Goal: Task Accomplishment & Management: Complete application form

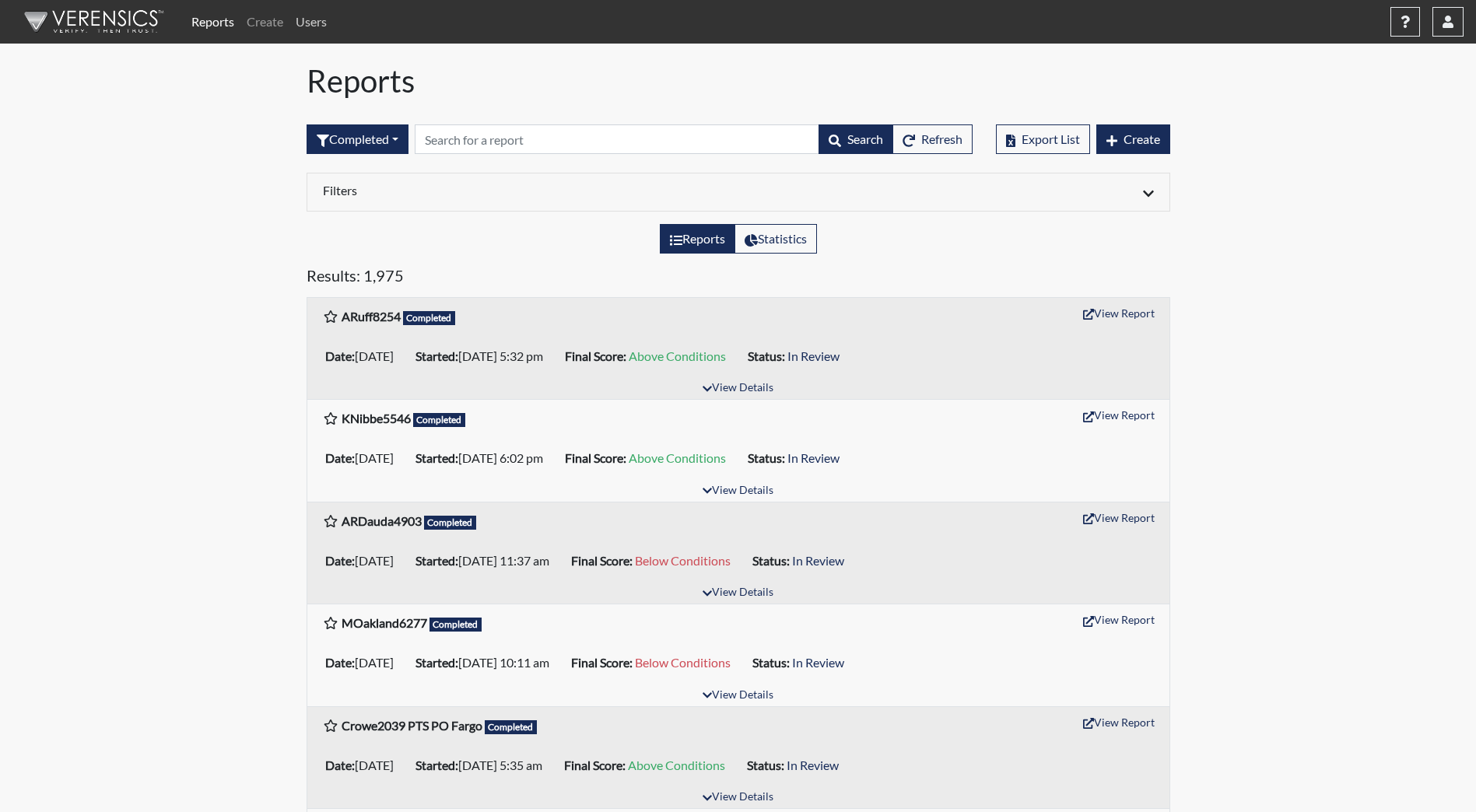
click at [319, 23] on link "Users" at bounding box center [311, 22] width 44 height 31
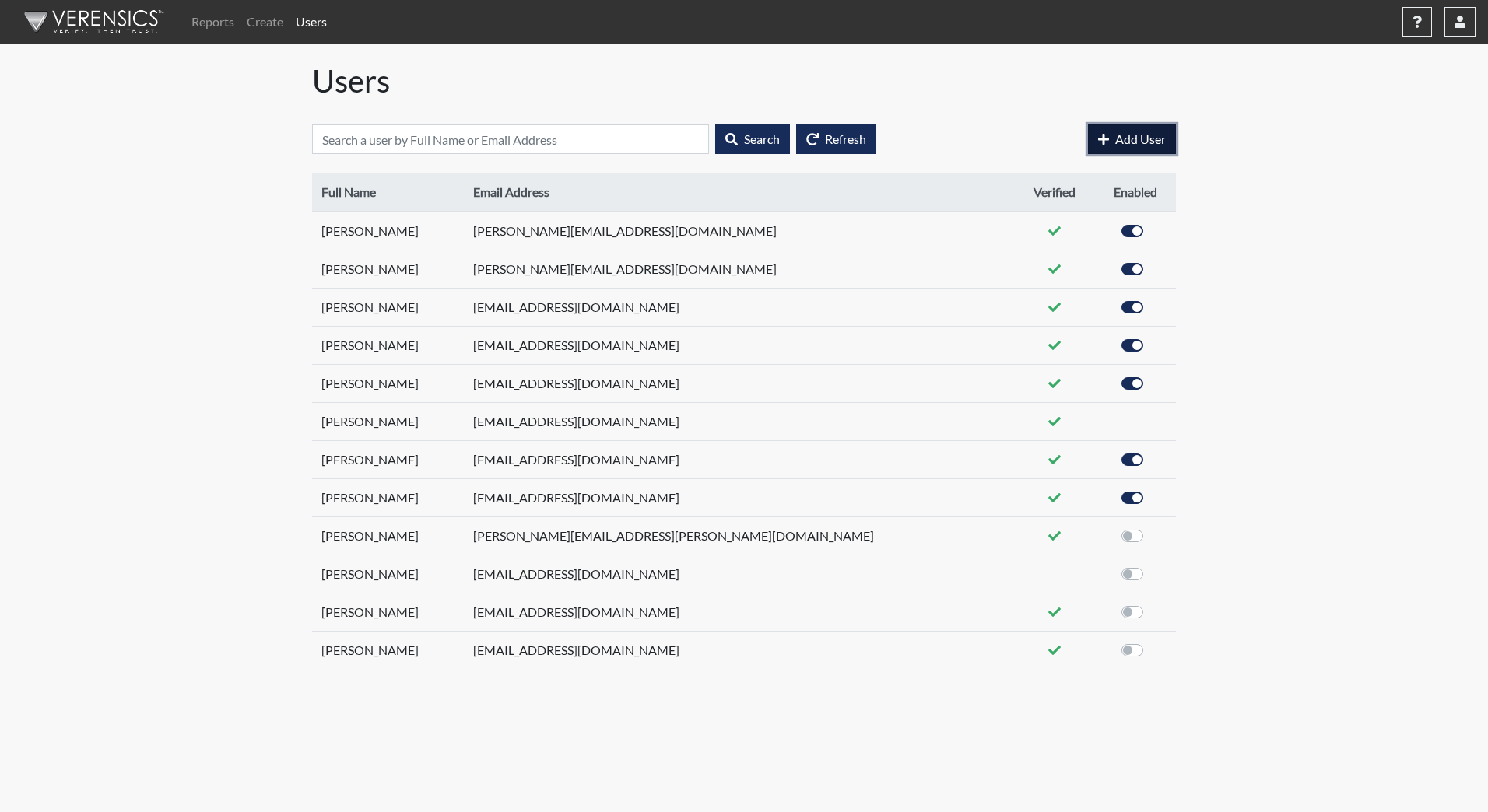
click at [1115, 137] on span "Add User" at bounding box center [1140, 139] width 51 height 15
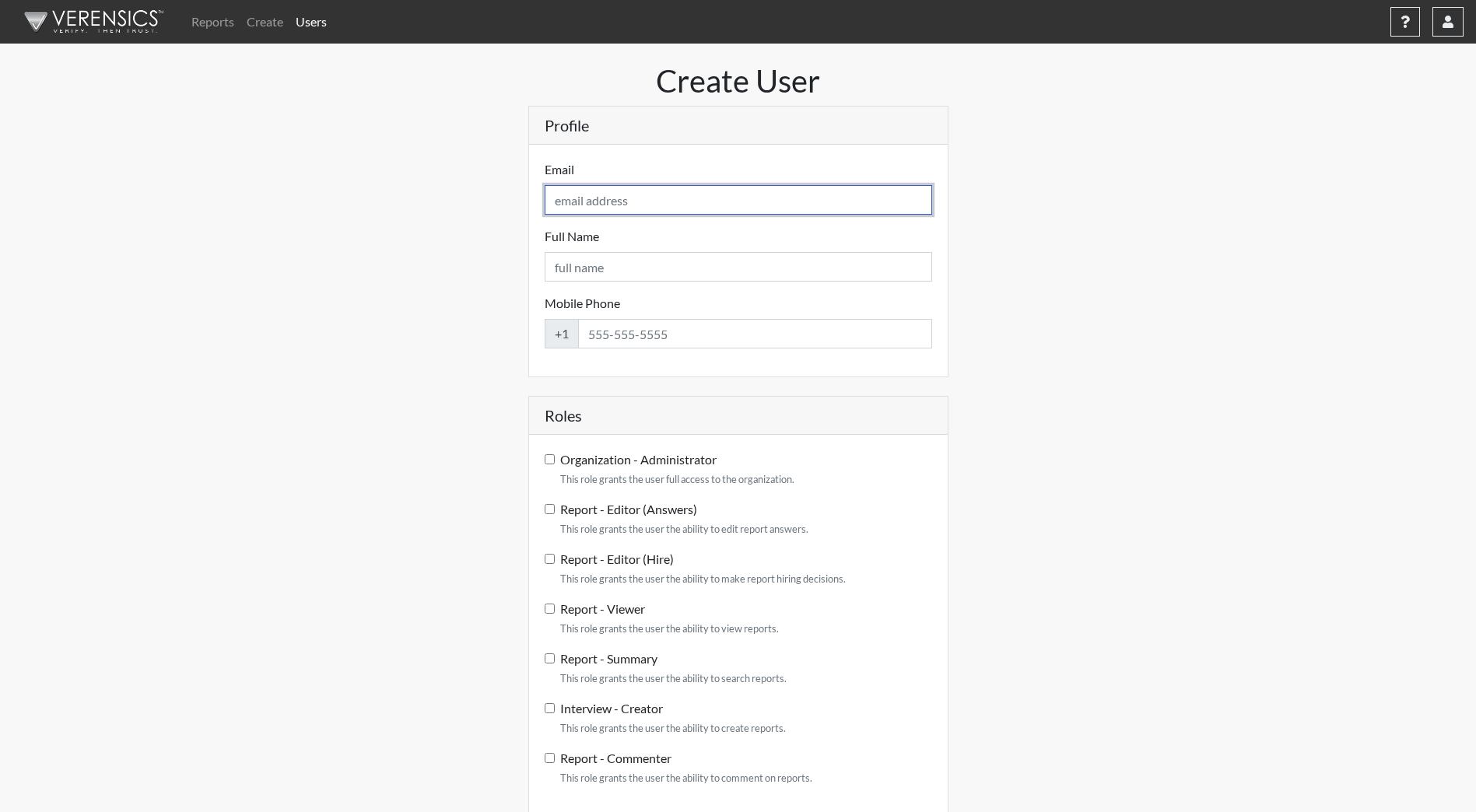
drag, startPoint x: 555, startPoint y: 202, endPoint x: 570, endPoint y: 205, distance: 15.3
click at [555, 203] on input "Email" at bounding box center [738, 200] width 388 height 30
type input "[EMAIL_ADDRESS][DOMAIN_NAME]"
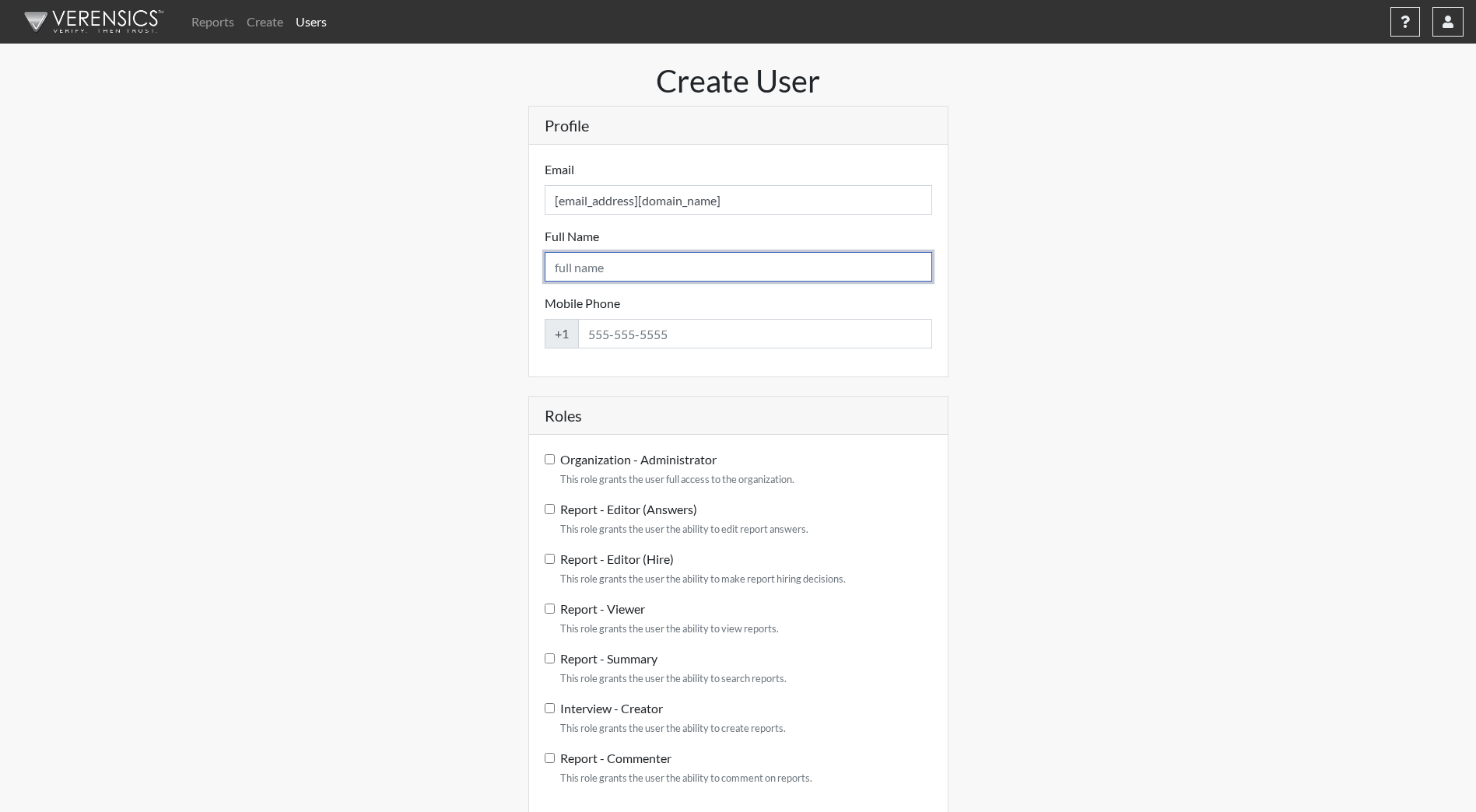
click at [563, 264] on input "Full Name" at bounding box center [738, 267] width 388 height 30
type input "[PERSON_NAME]"
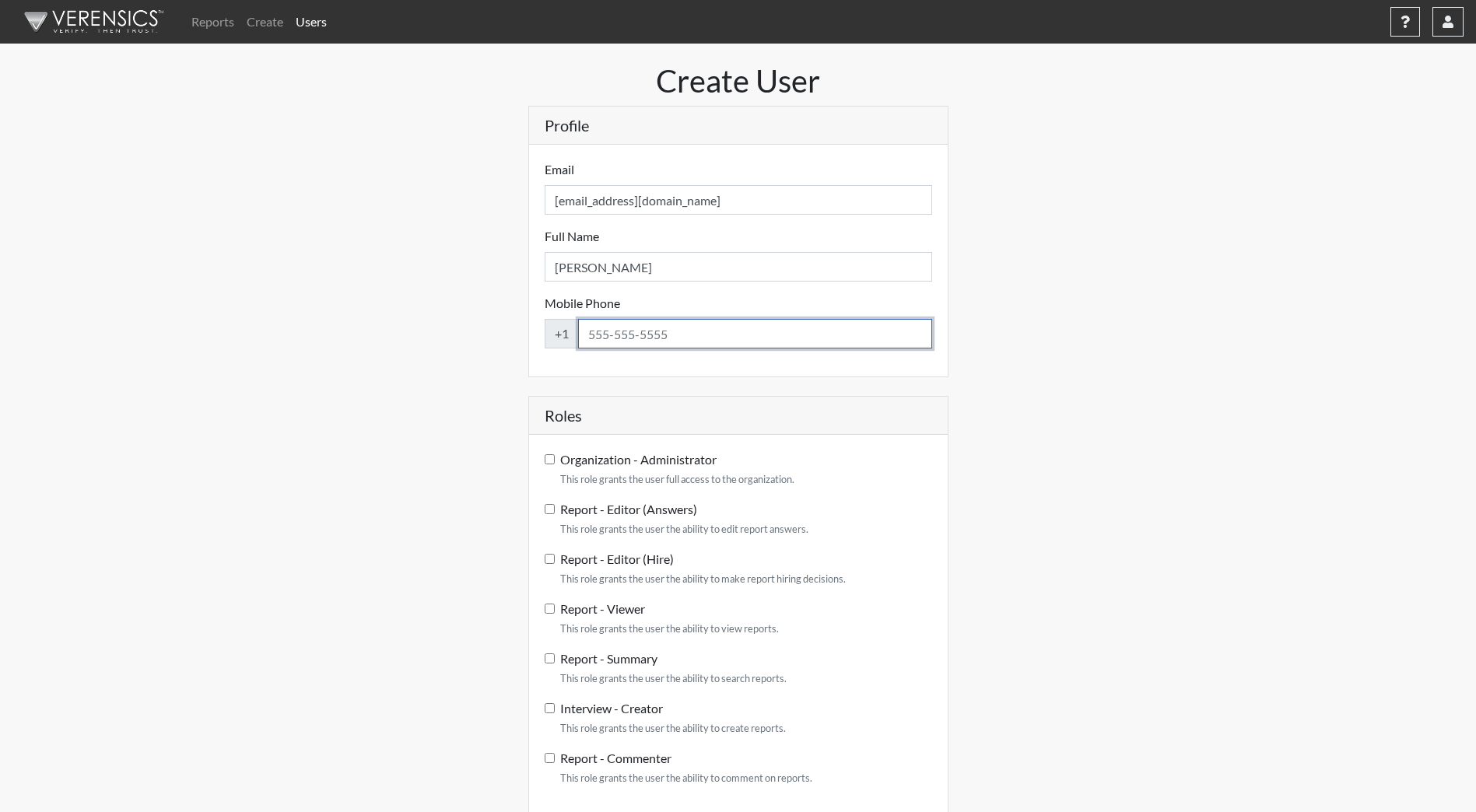
drag, startPoint x: 592, startPoint y: 332, endPoint x: 602, endPoint y: 335, distance: 10.4
click at [593, 334] on input "Mobile Phone" at bounding box center [755, 334] width 354 height 30
type input "701-934-8376"
click at [881, 406] on h5 "Roles" at bounding box center [738, 416] width 419 height 38
drag, startPoint x: 549, startPoint y: 459, endPoint x: 557, endPoint y: 463, distance: 8.9
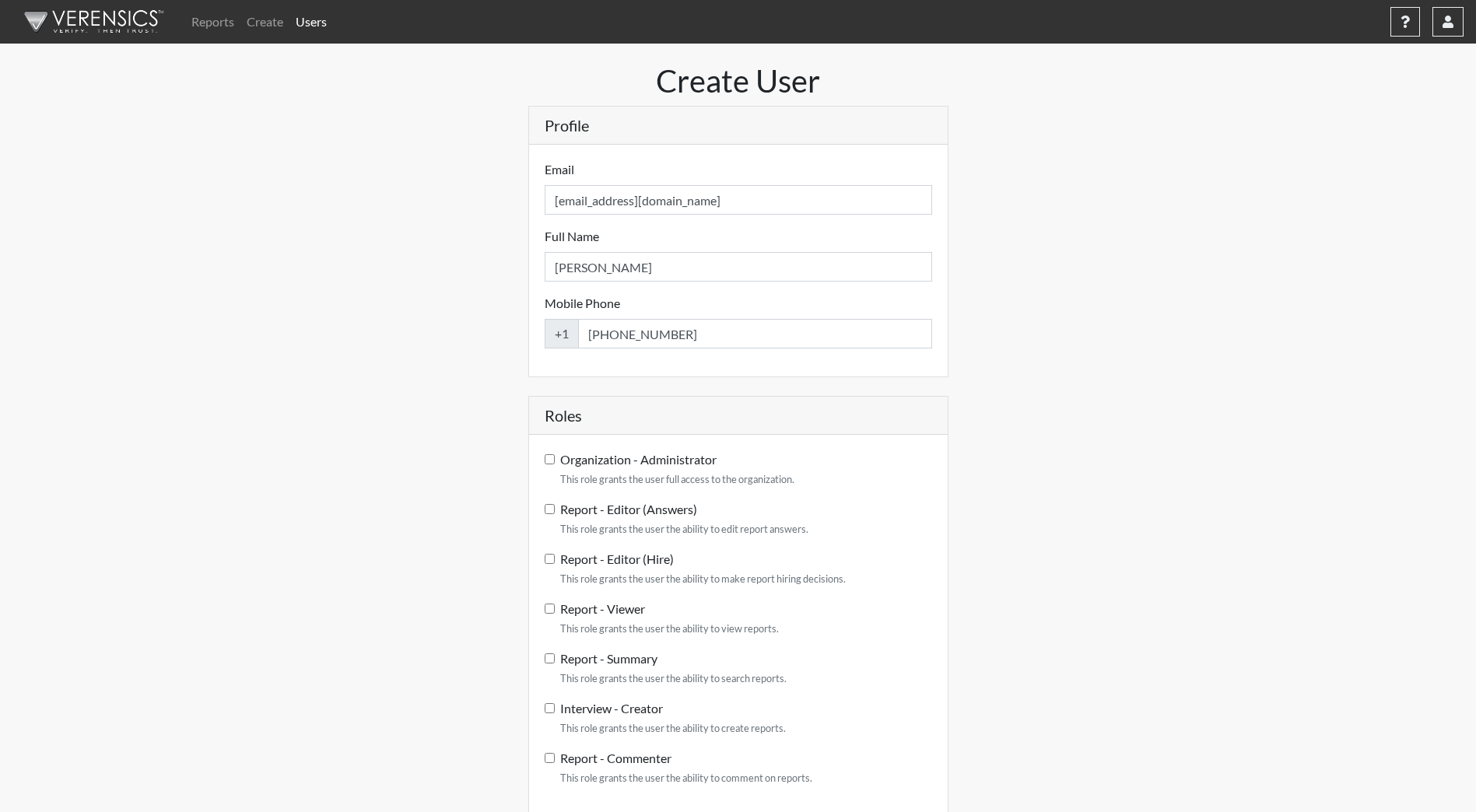
click at [554, 462] on input "Organization - Administrator This role grants the user full access to the organ…" at bounding box center [549, 459] width 10 height 10
checkbox input "true"
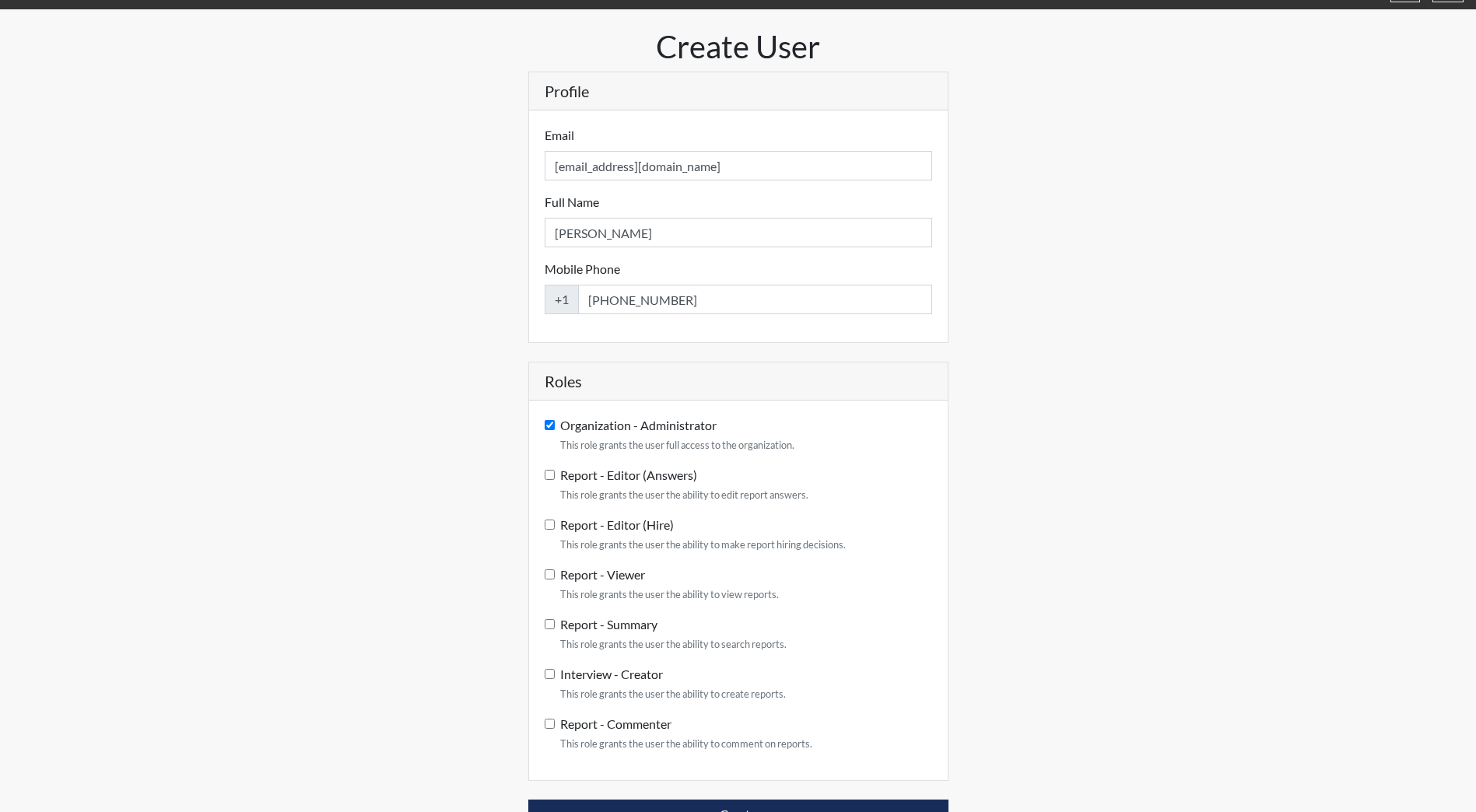
scroll to position [51, 0]
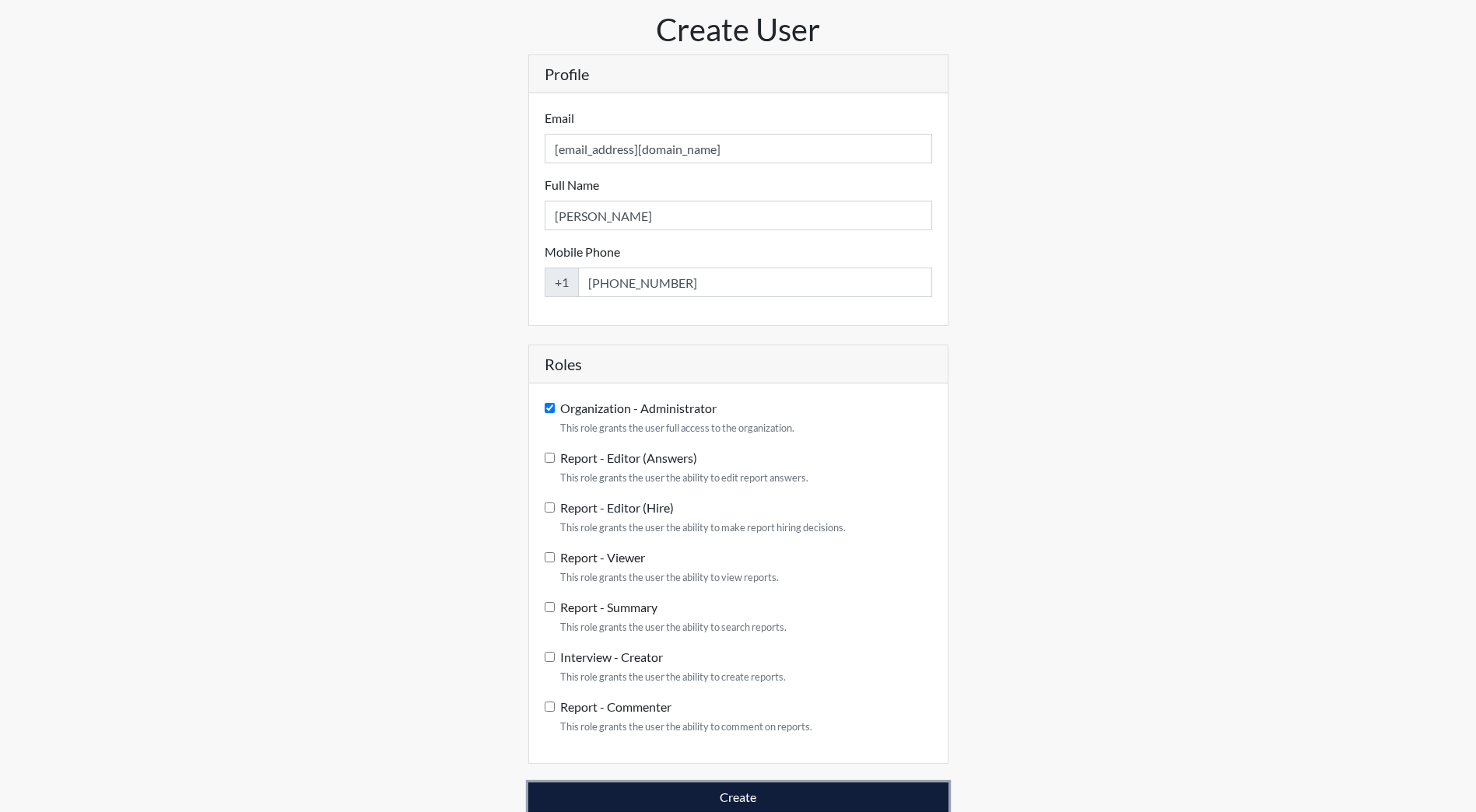
click at [786, 796] on button "Create" at bounding box center [738, 797] width 420 height 30
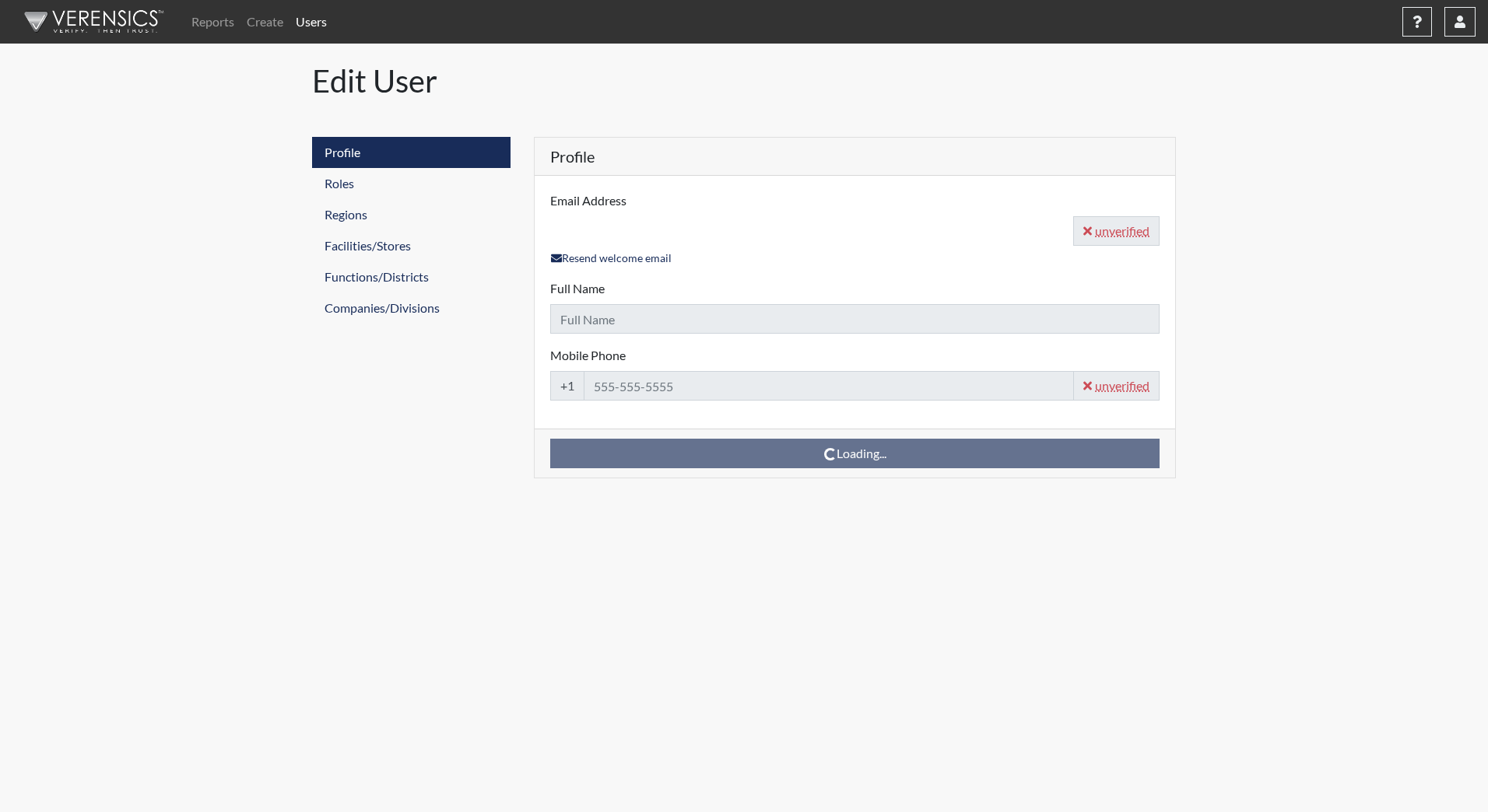
type input "jorfalcon@nd.gov"
type input "Jordan Falcon"
type input "701-934-8376"
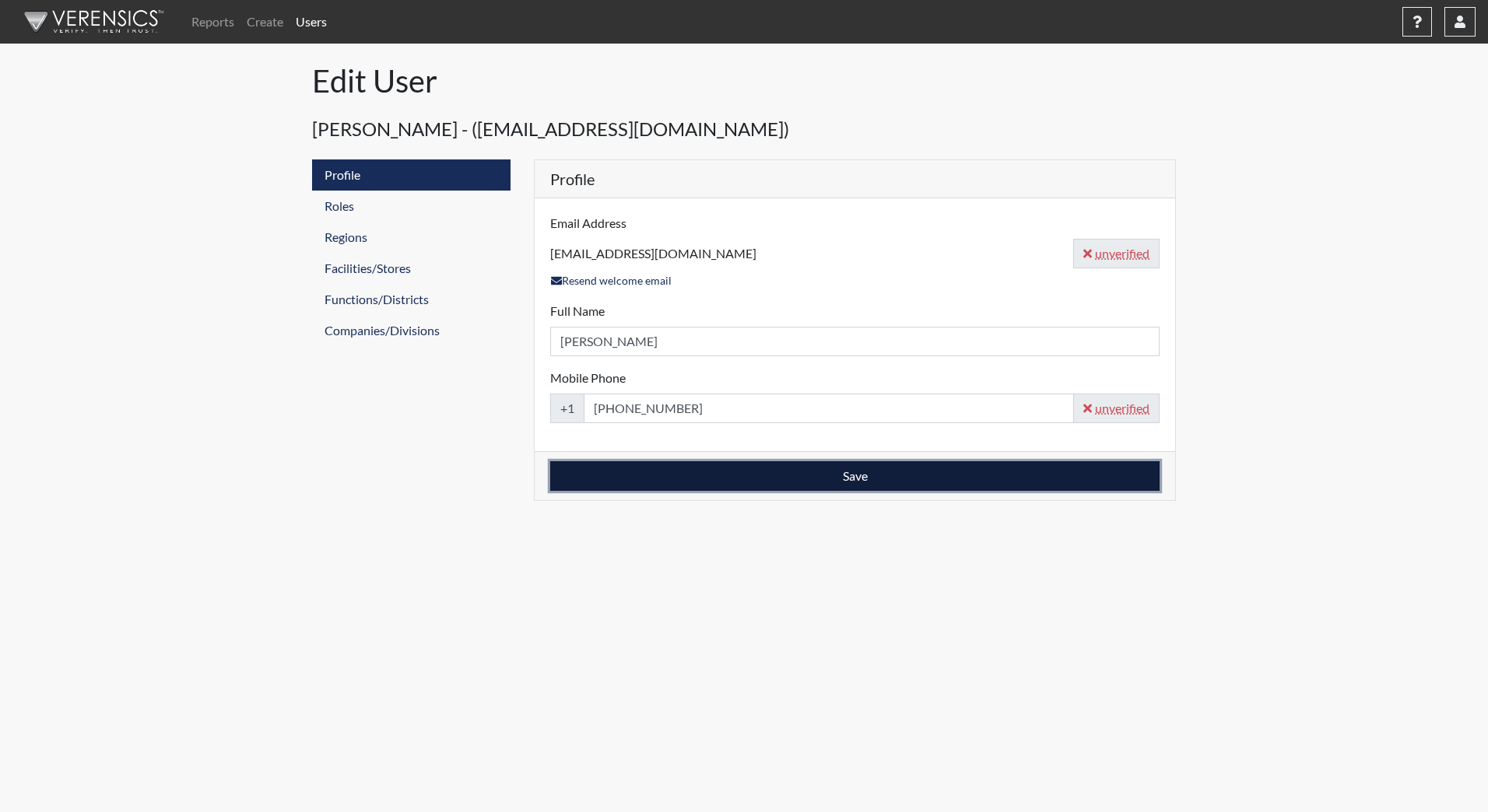
click at [858, 479] on button "Save" at bounding box center [854, 476] width 609 height 30
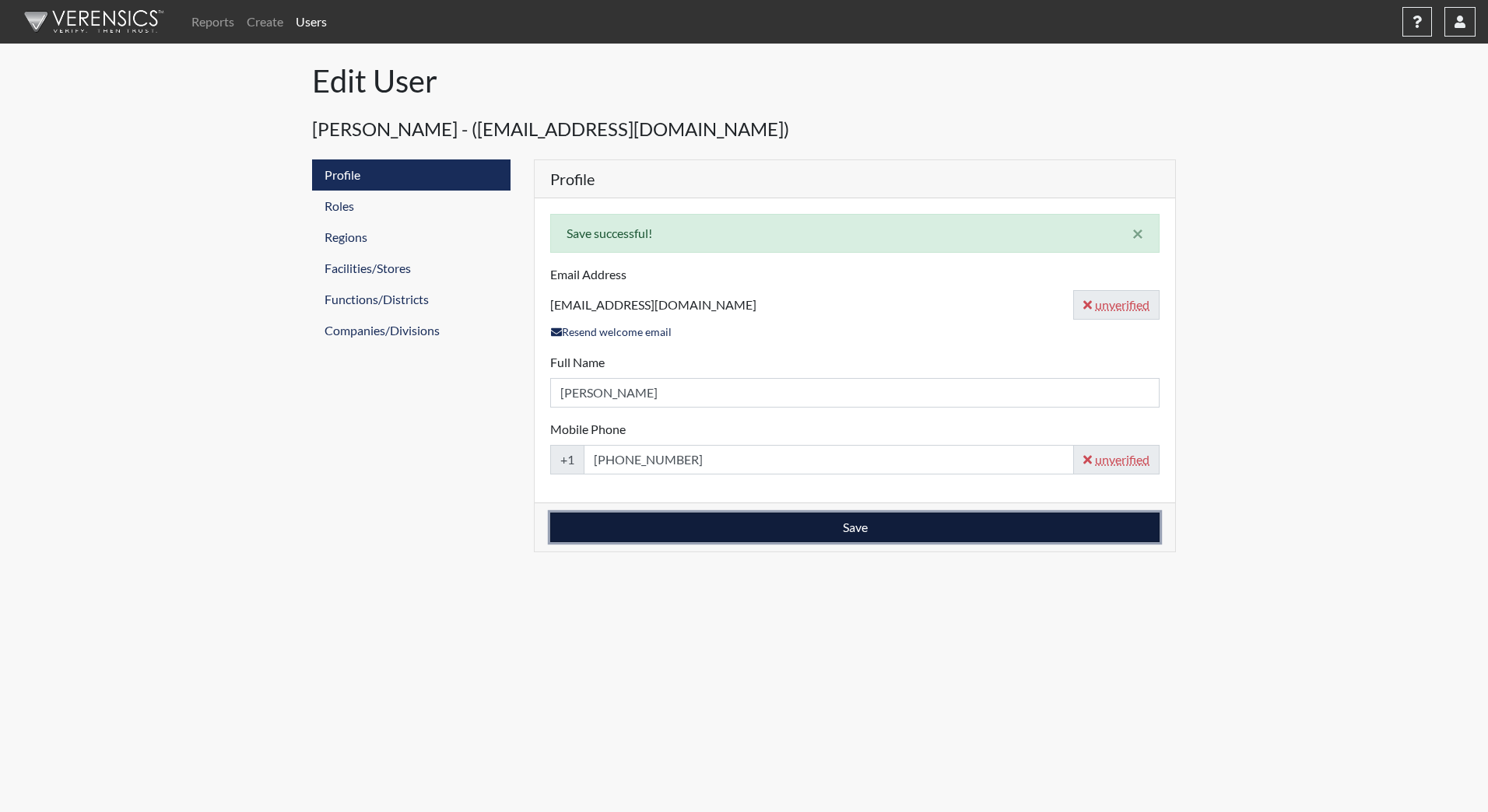
click at [851, 528] on button "Save" at bounding box center [854, 527] width 609 height 30
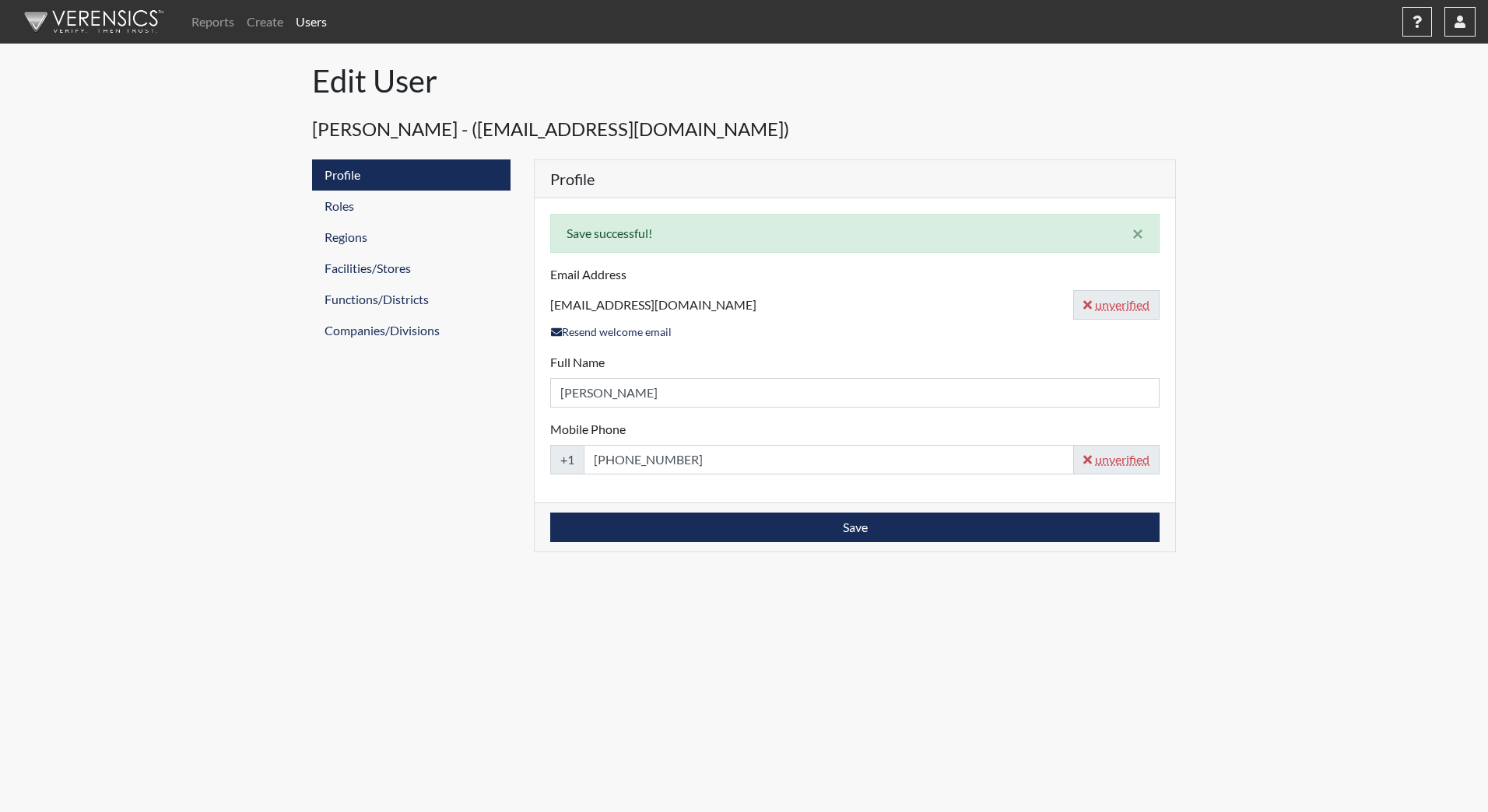
click at [1119, 307] on abbr "unverified" at bounding box center [1120, 305] width 58 height 19
click at [1095, 307] on abbr "unverified" at bounding box center [1120, 305] width 58 height 19
click at [609, 335] on link "Resend welcome email" at bounding box center [611, 332] width 123 height 18
click at [1145, 229] on button "×" at bounding box center [1138, 233] width 42 height 37
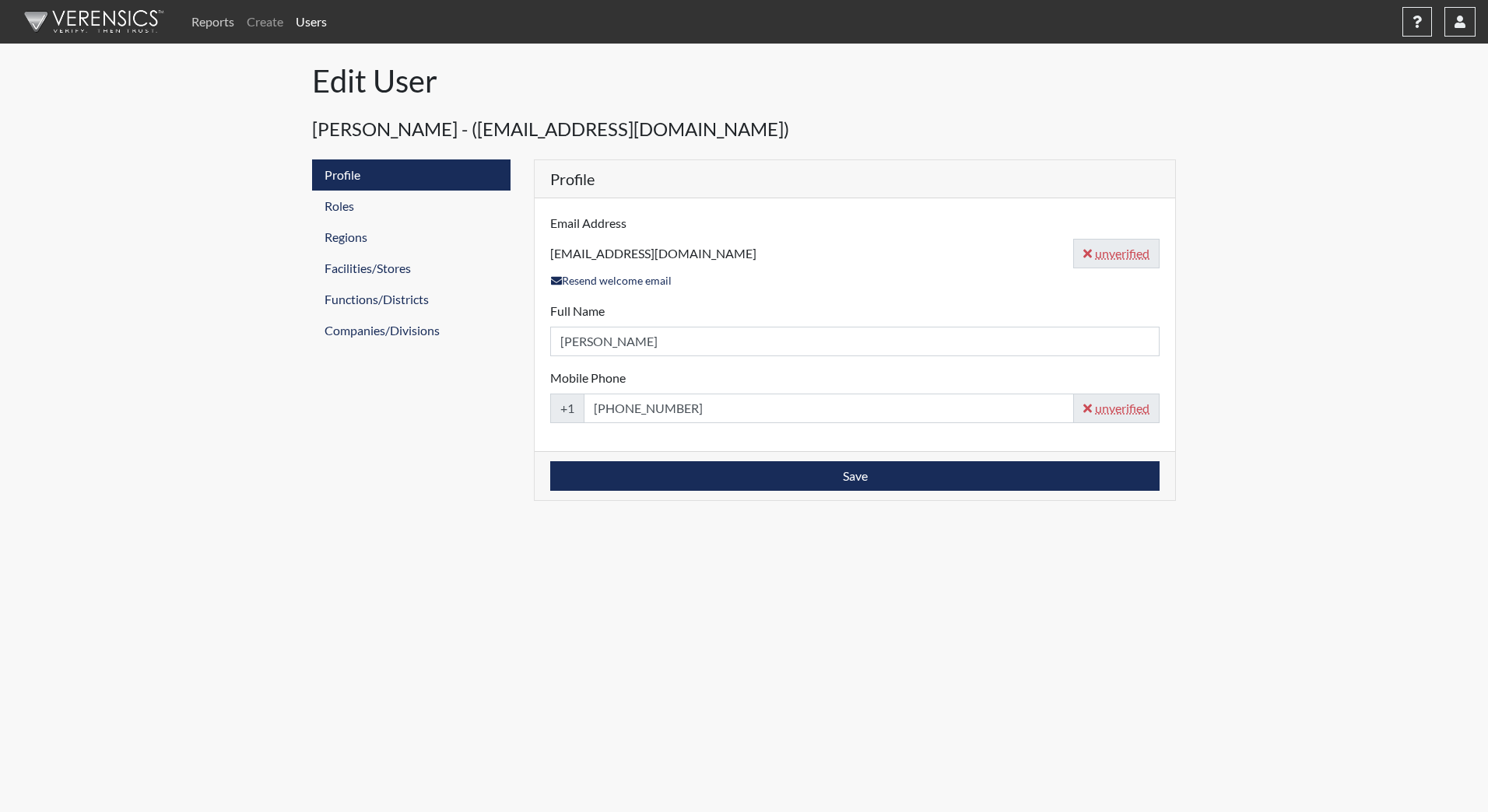
click at [231, 21] on link "Reports" at bounding box center [212, 22] width 55 height 31
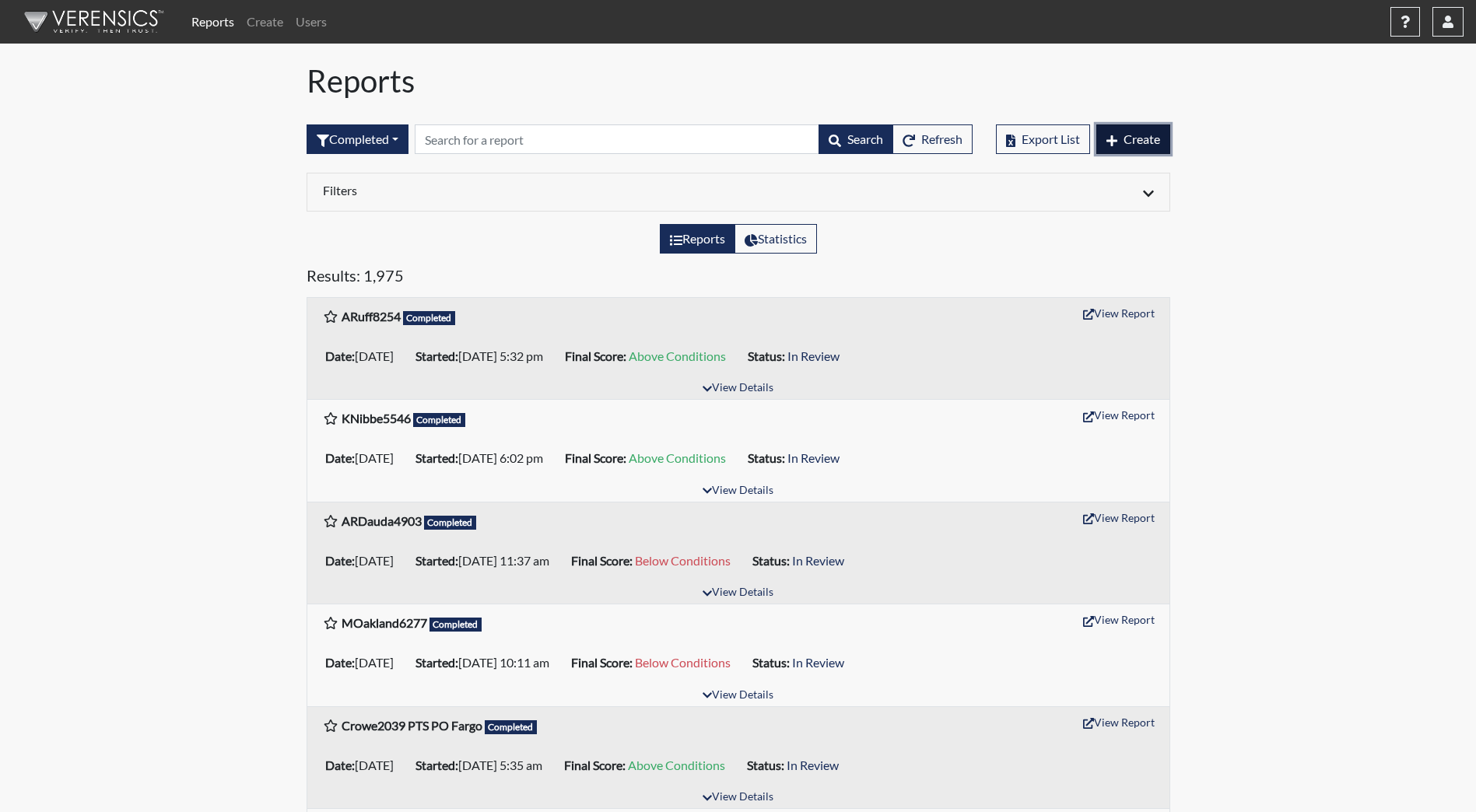
click at [1136, 140] on span "Create" at bounding box center [1141, 139] width 37 height 15
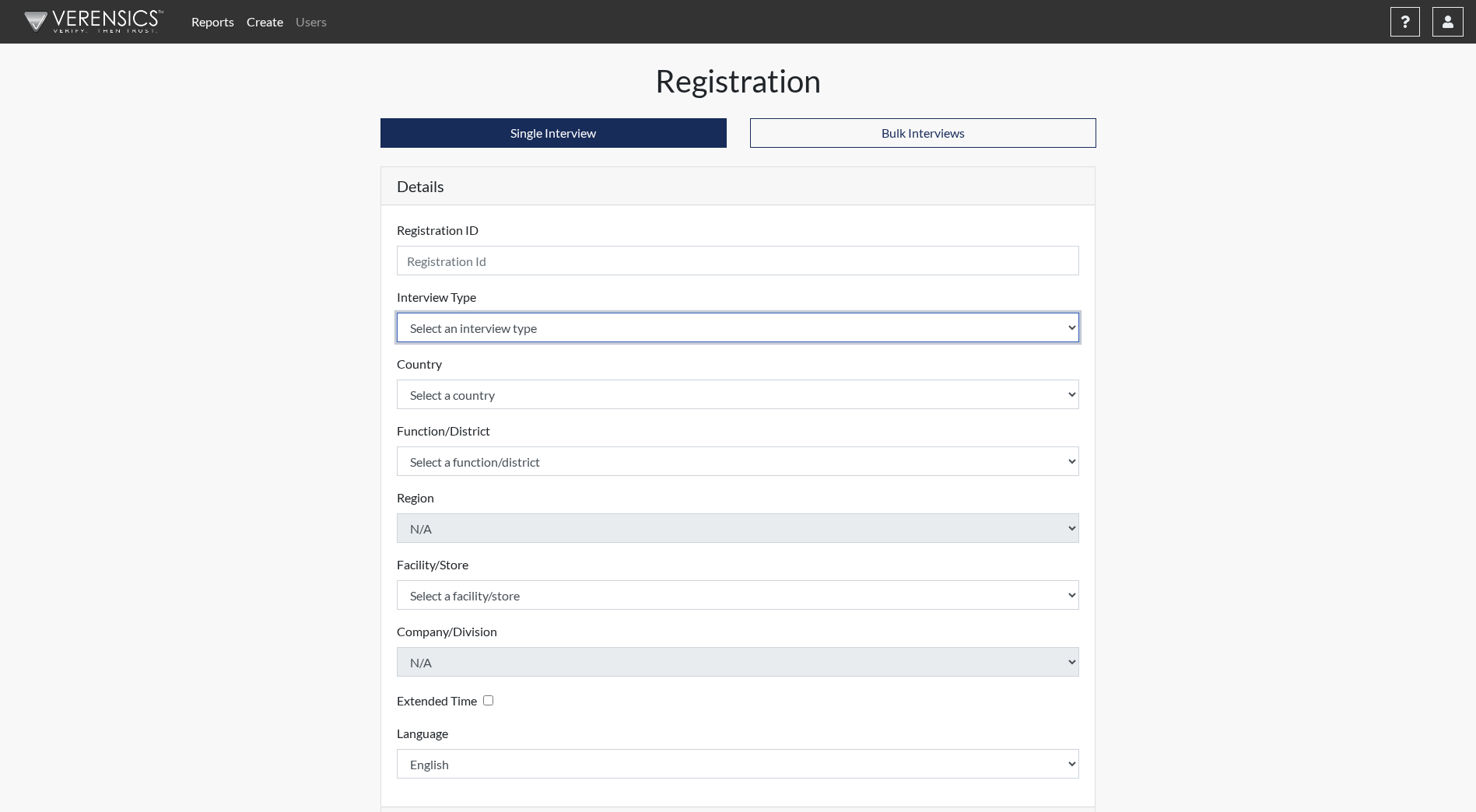
click at [1071, 331] on select "Select an interview type Community Supervision Corrections Pre-Employment Pre-E…" at bounding box center [739, 328] width 683 height 30
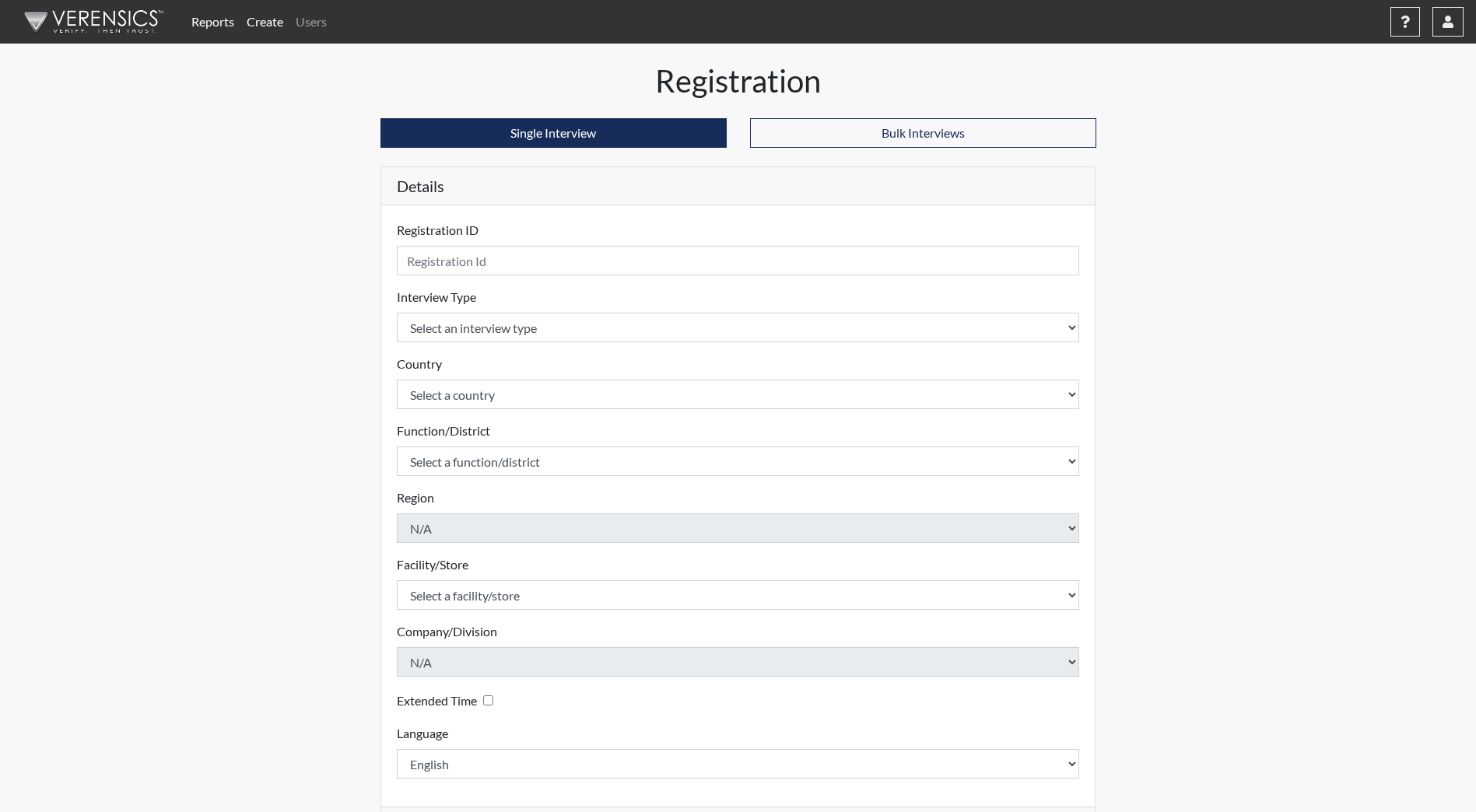
click at [1201, 394] on div "Reports Create Users Help Center × Verensics Best Practices How to successfully…" at bounding box center [738, 438] width 1476 height 875
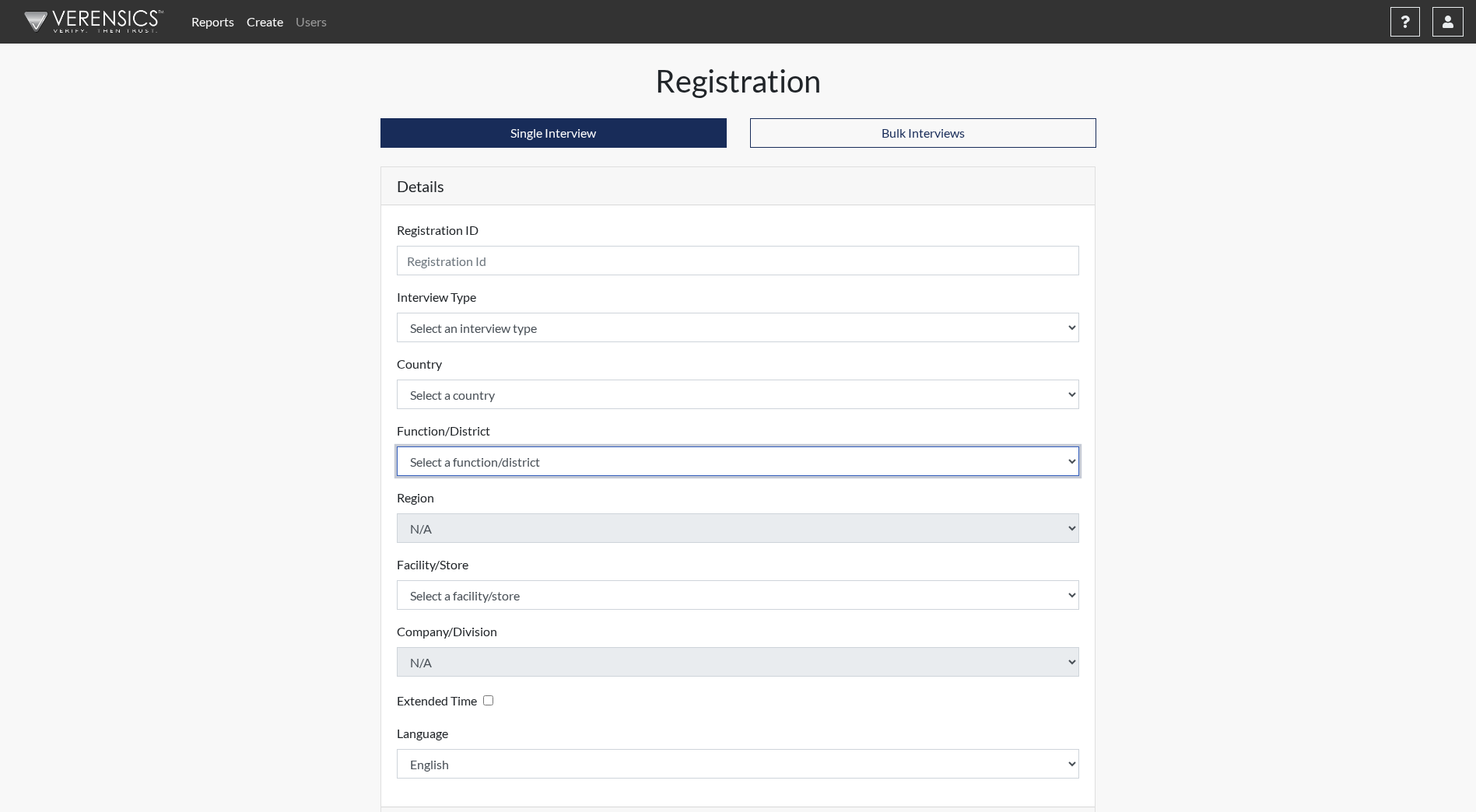
click at [1075, 456] on select "Select a function/district Central Office/530 DJS Community/224 HRCC/516 JRCC/5…" at bounding box center [739, 461] width 683 height 30
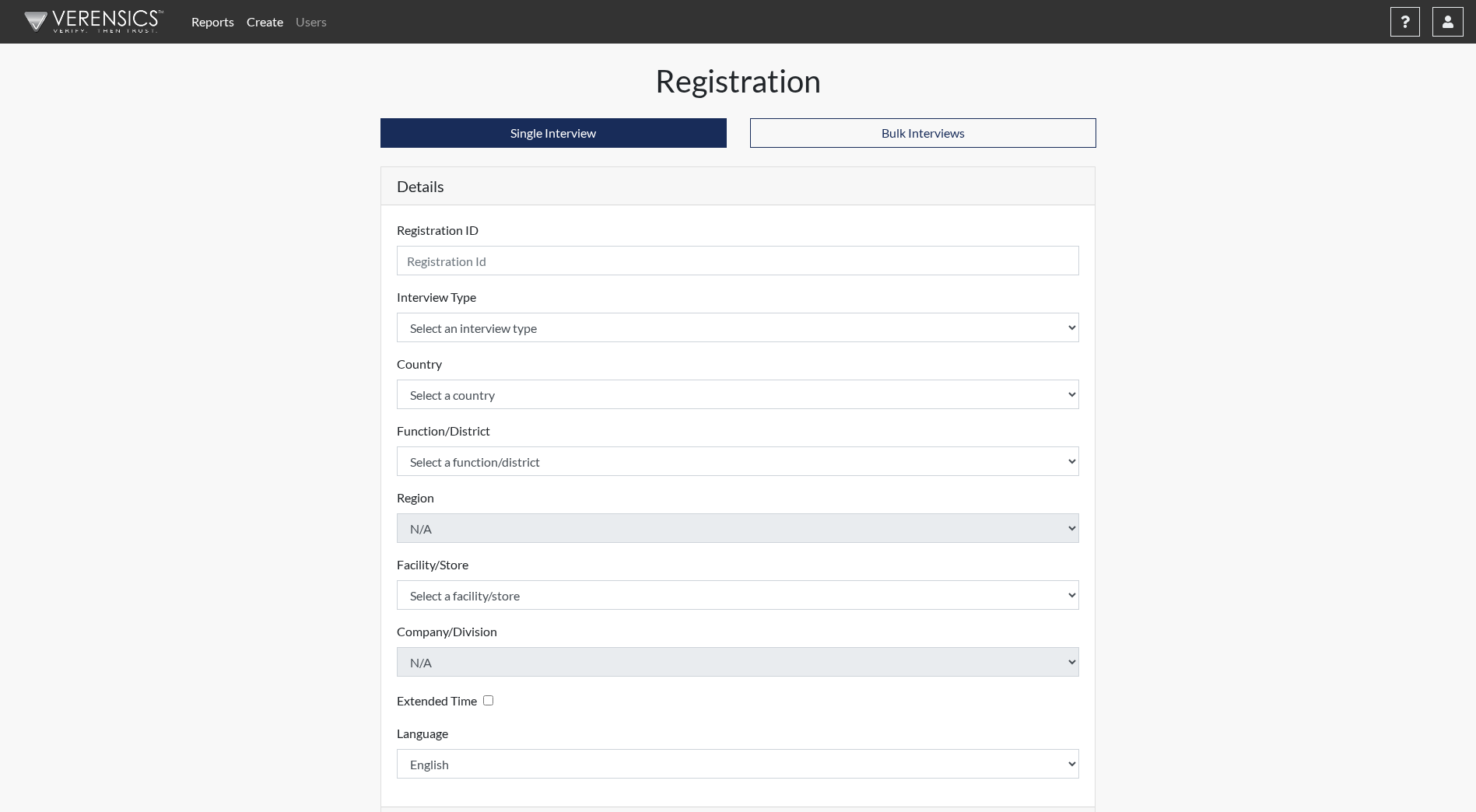
click at [1265, 476] on div "Reports Create Users Help Center × Verensics Best Practices How to successfully…" at bounding box center [738, 438] width 1476 height 875
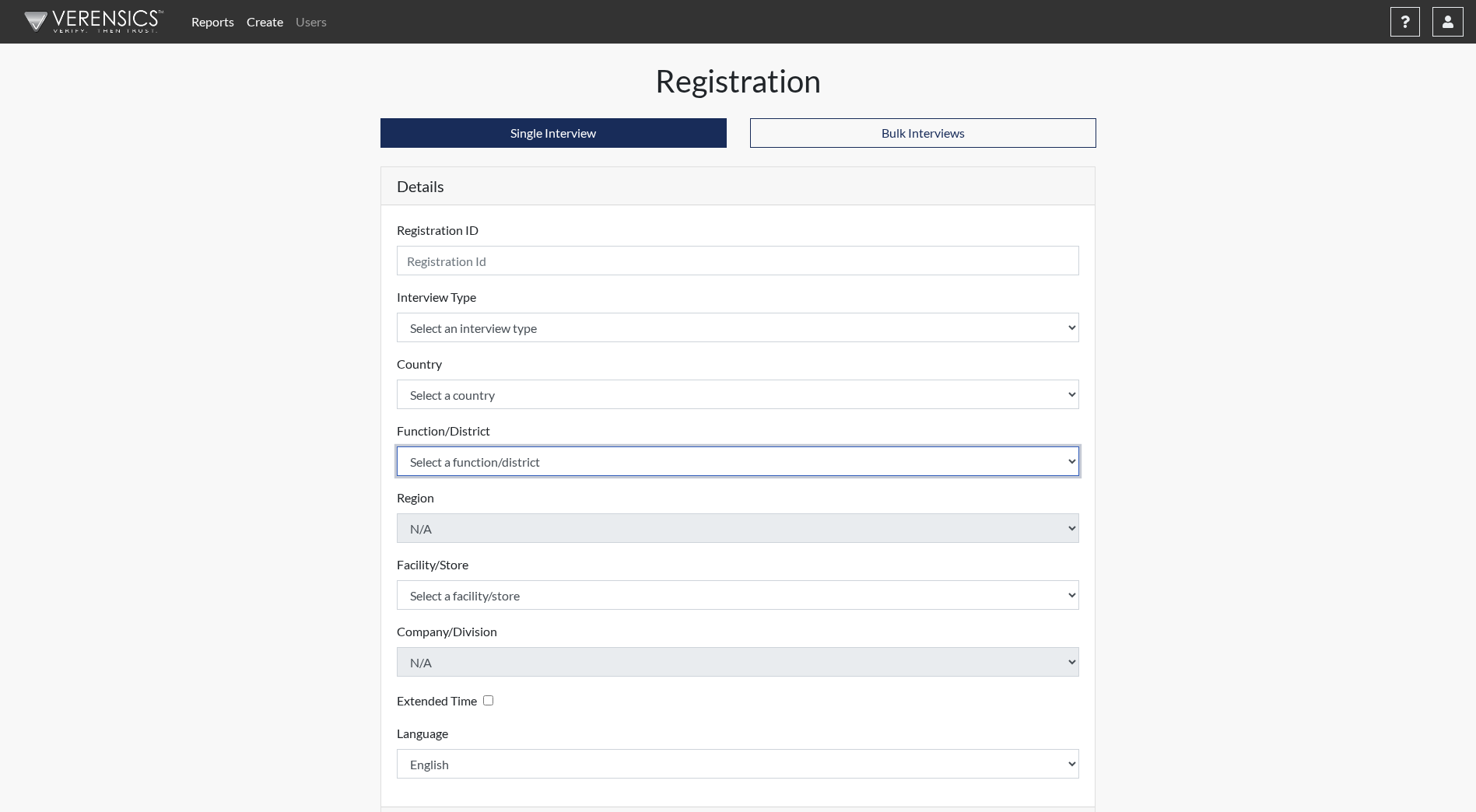
click at [1074, 453] on select "Select a function/district Central Office/530 DJS Community/224 HRCC/516 JRCC/5…" at bounding box center [739, 461] width 683 height 30
select select "c8ebf4ae-31e8-44fb-97f9-da7f146d720d"
click at [397, 446] on select "Select a function/district Central Office/530 DJS Community/224 HRCC/516 JRCC/5…" at bounding box center [739, 461] width 683 height 30
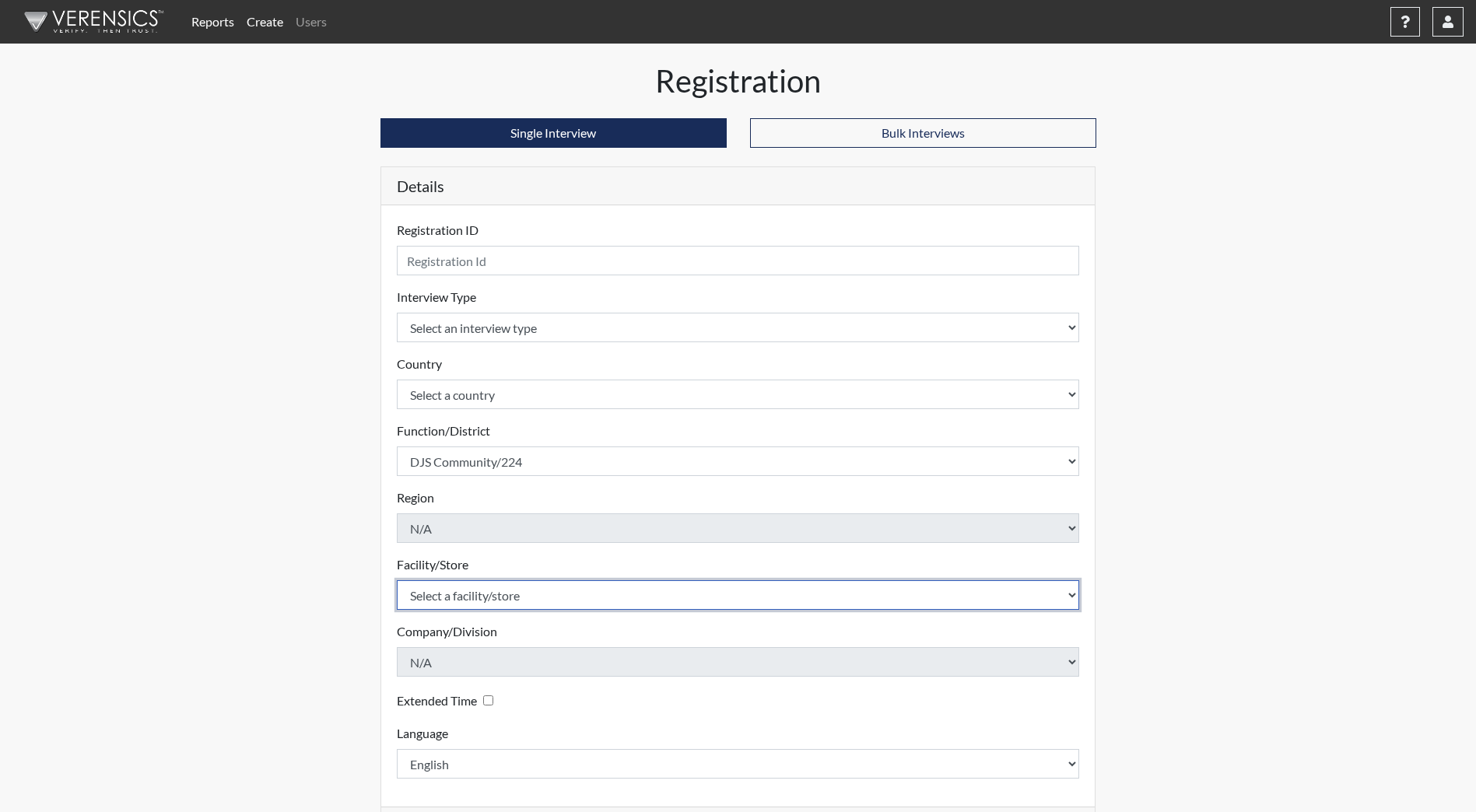
click at [1074, 590] on select "Select a facility/store Heart River Correctional Center James River Correctiona…" at bounding box center [739, 595] width 683 height 30
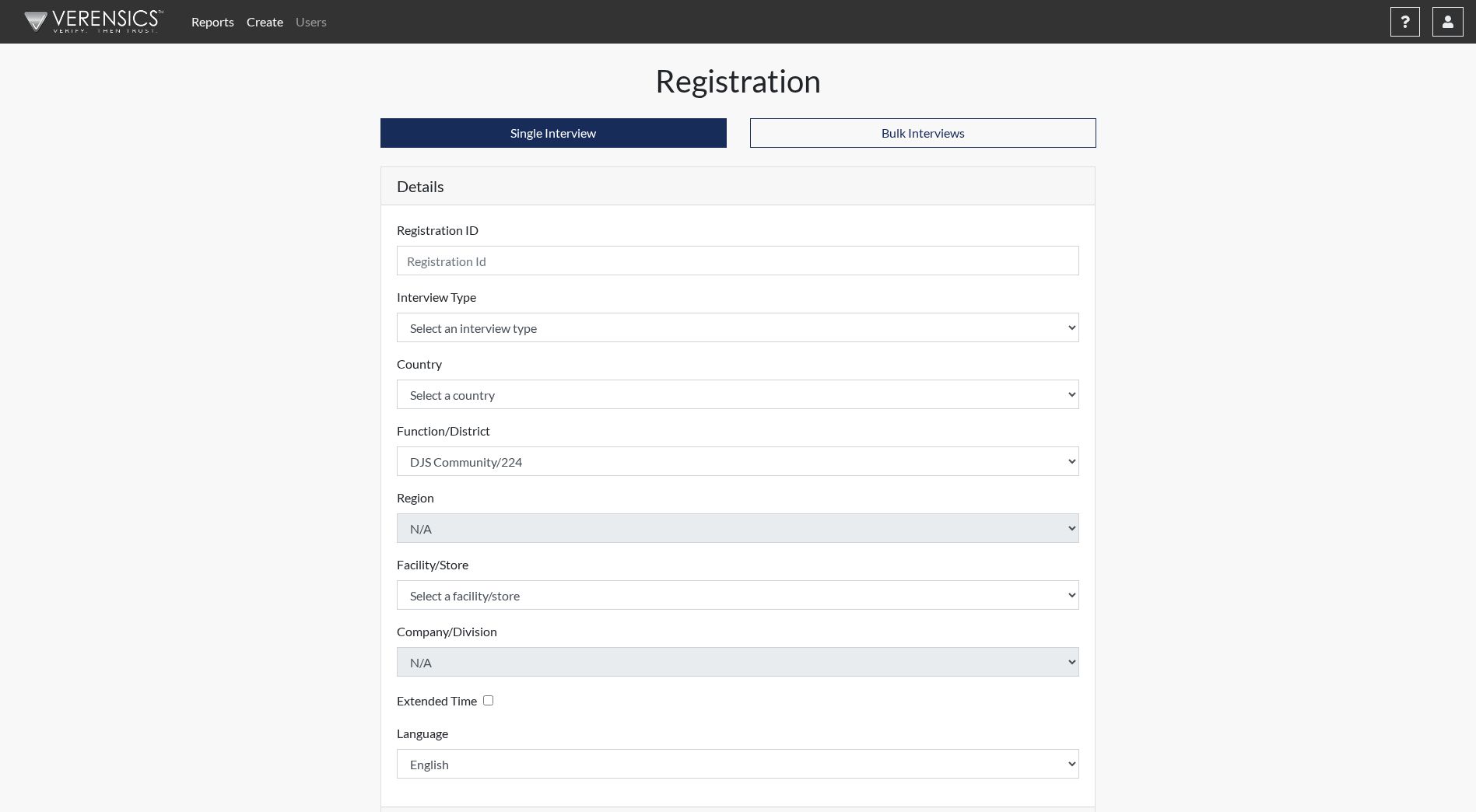
click at [1198, 507] on div "Reports Create Users Help Center × Verensics Best Practices How to successfully…" at bounding box center [738, 438] width 1476 height 875
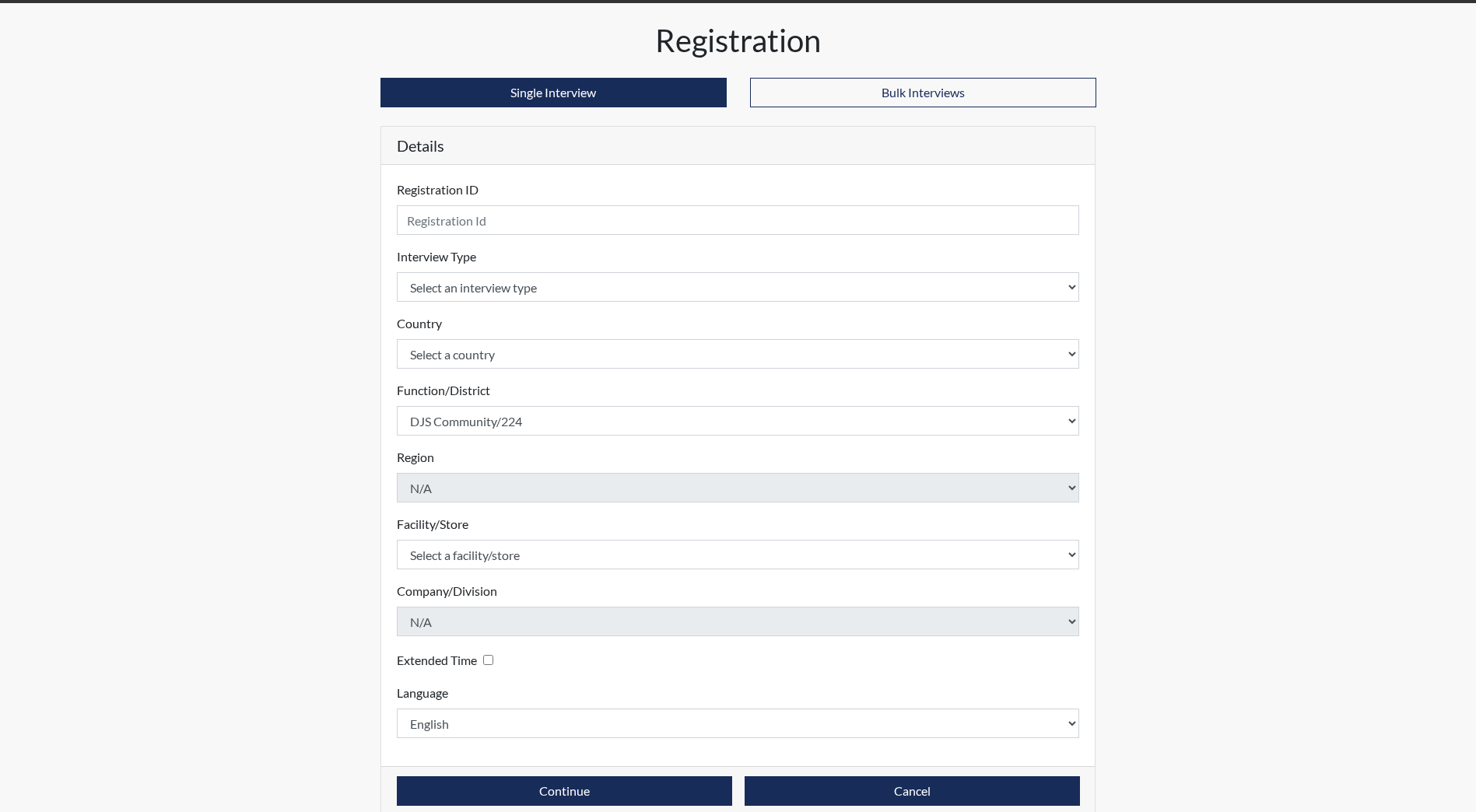
scroll to position [63, 0]
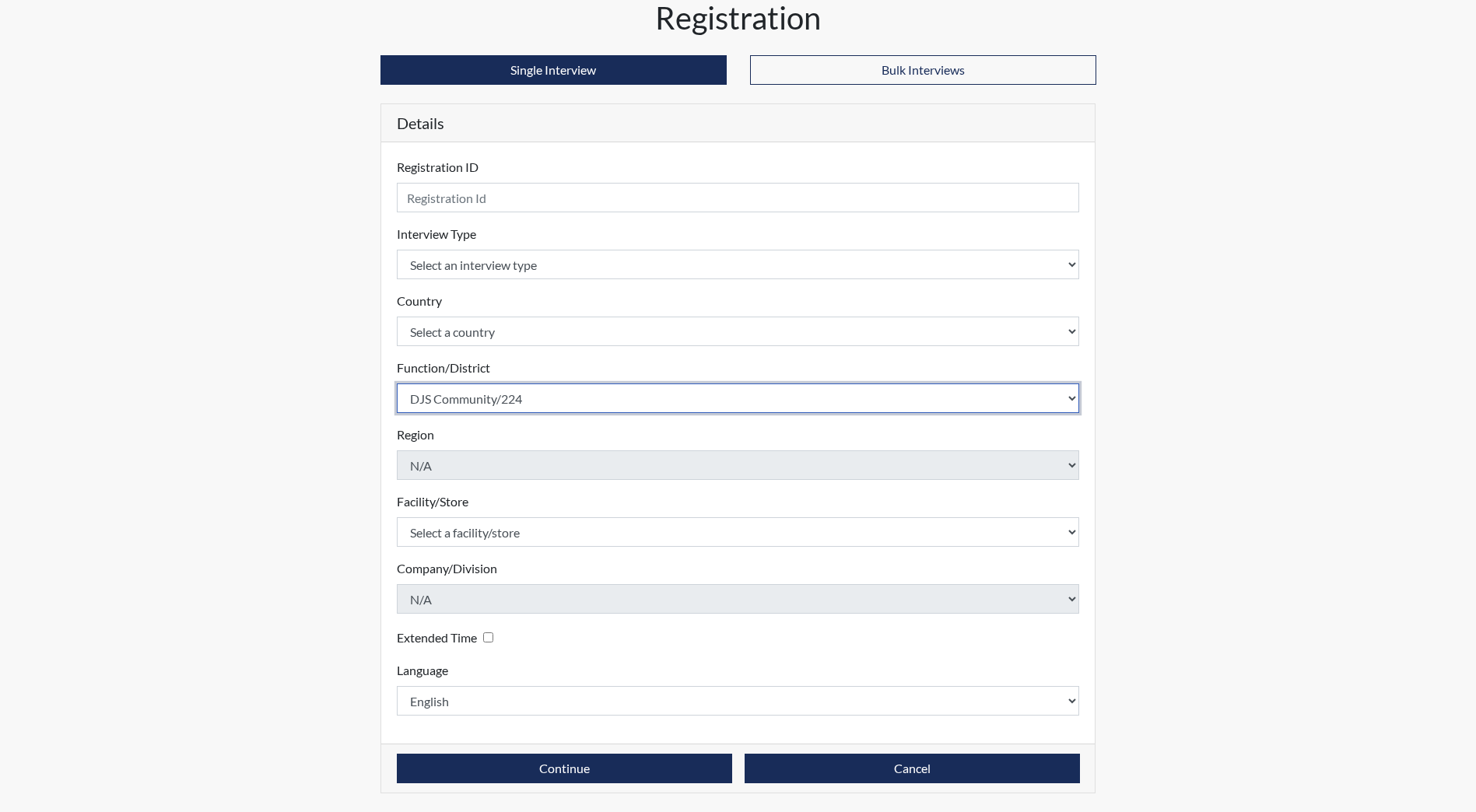
click at [1073, 393] on select "Select a function/district Central Office/530 DJS Community/224 HRCC/516 JRCC/5…" at bounding box center [739, 399] width 683 height 30
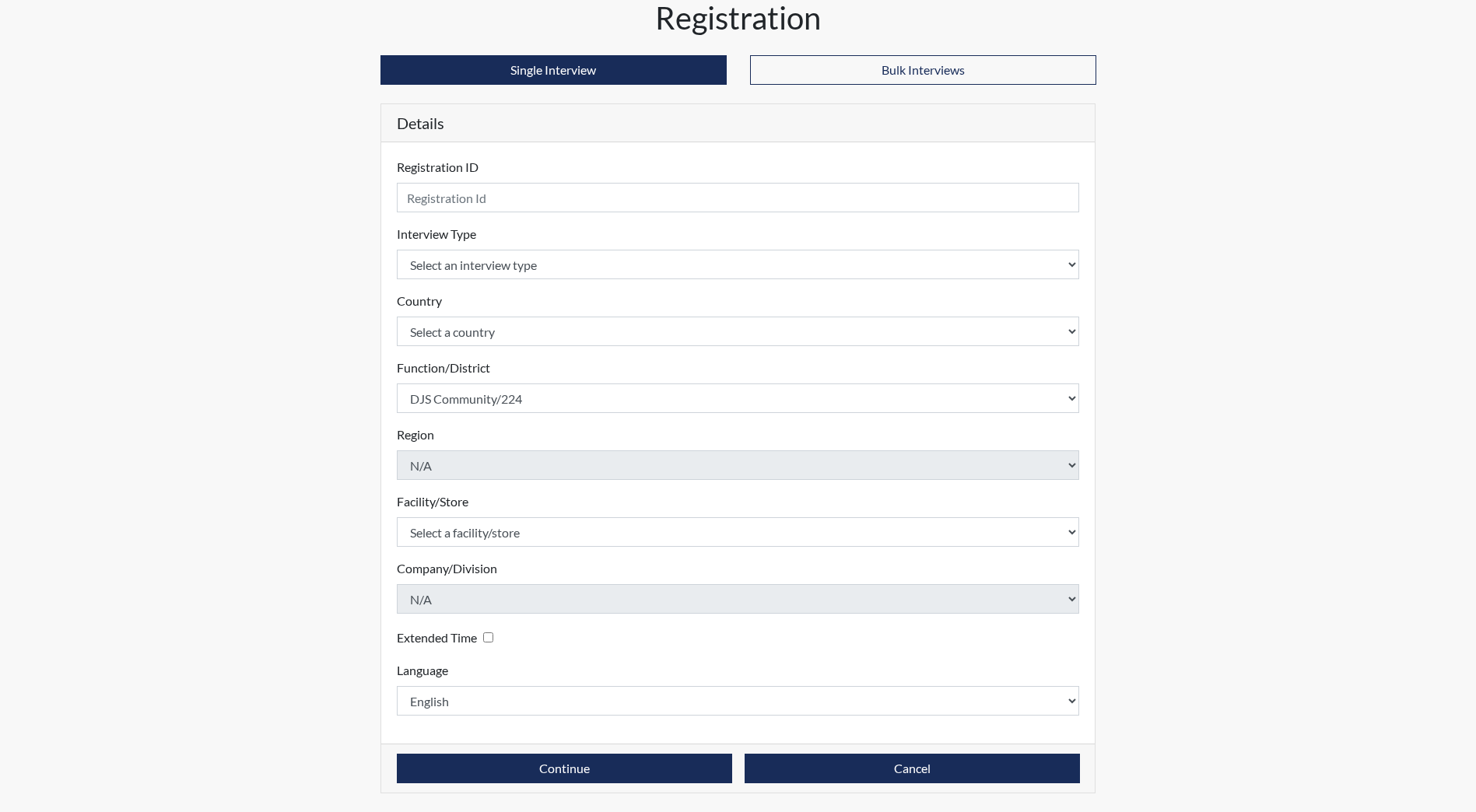
click at [1241, 384] on div "Reports Create Users Help Center × Verensics Best Practices How to successfully…" at bounding box center [738, 374] width 1476 height 875
click at [626, 762] on button "Continue" at bounding box center [565, 768] width 335 height 30
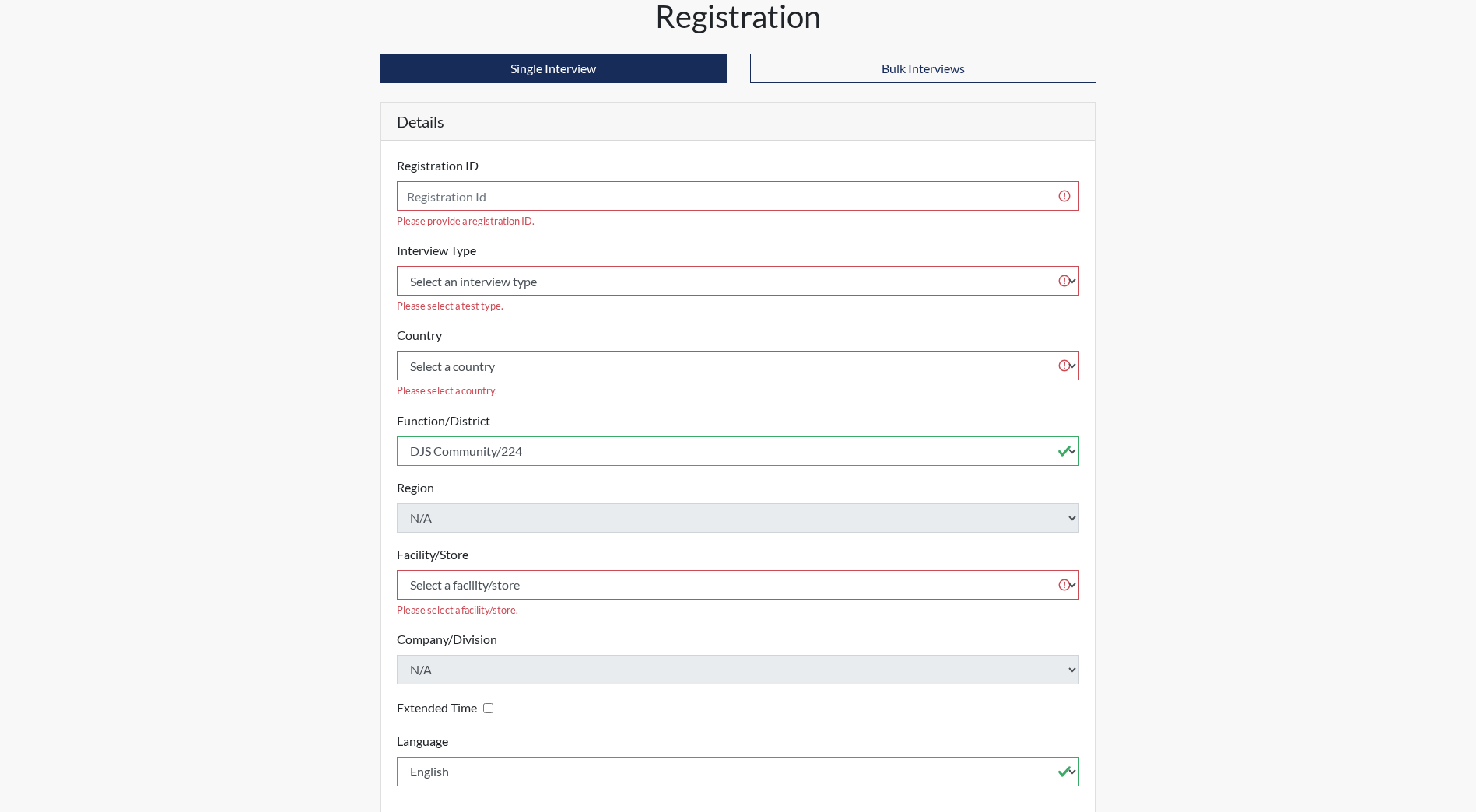
scroll to position [0, 0]
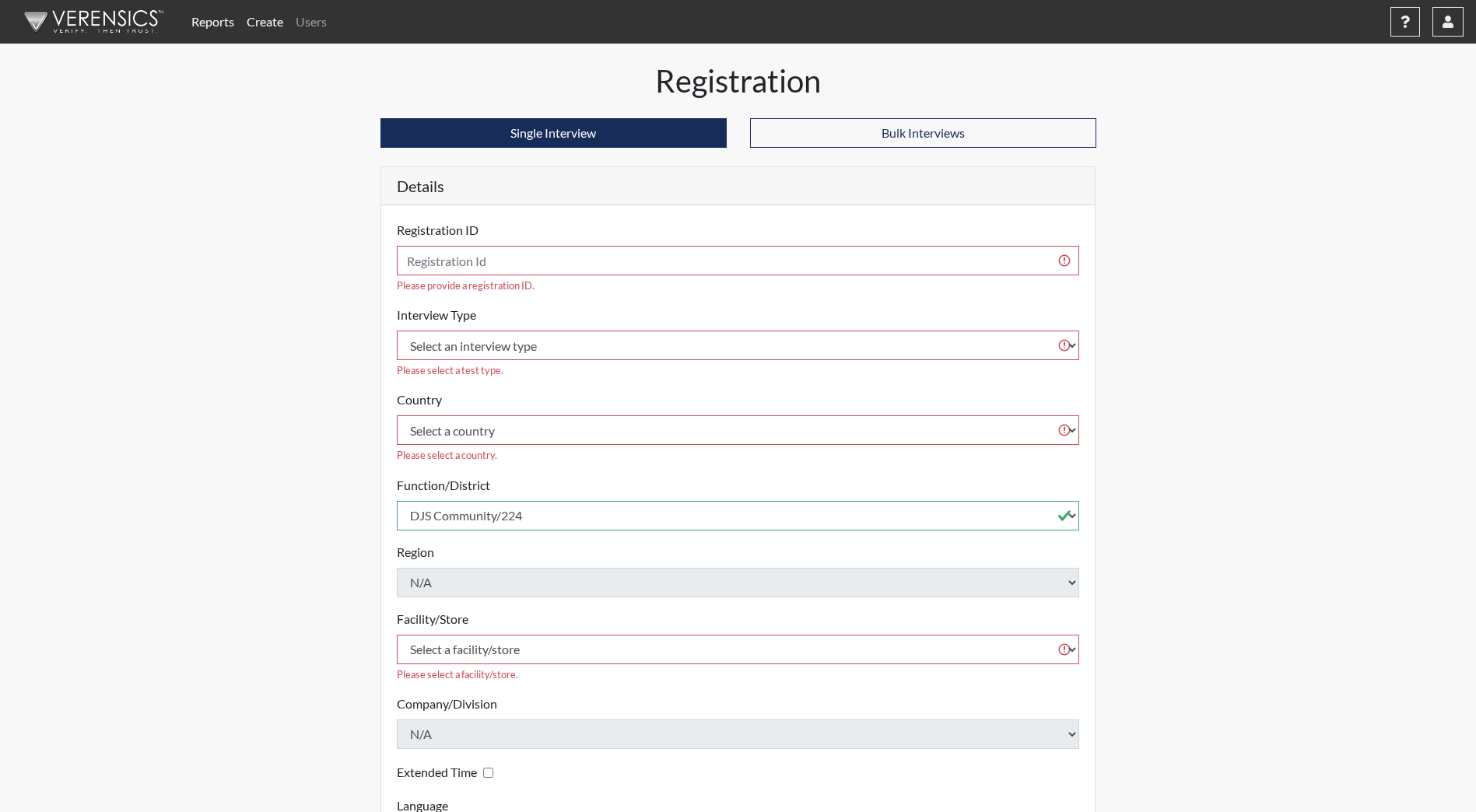
click at [209, 23] on link "Reports" at bounding box center [212, 22] width 55 height 31
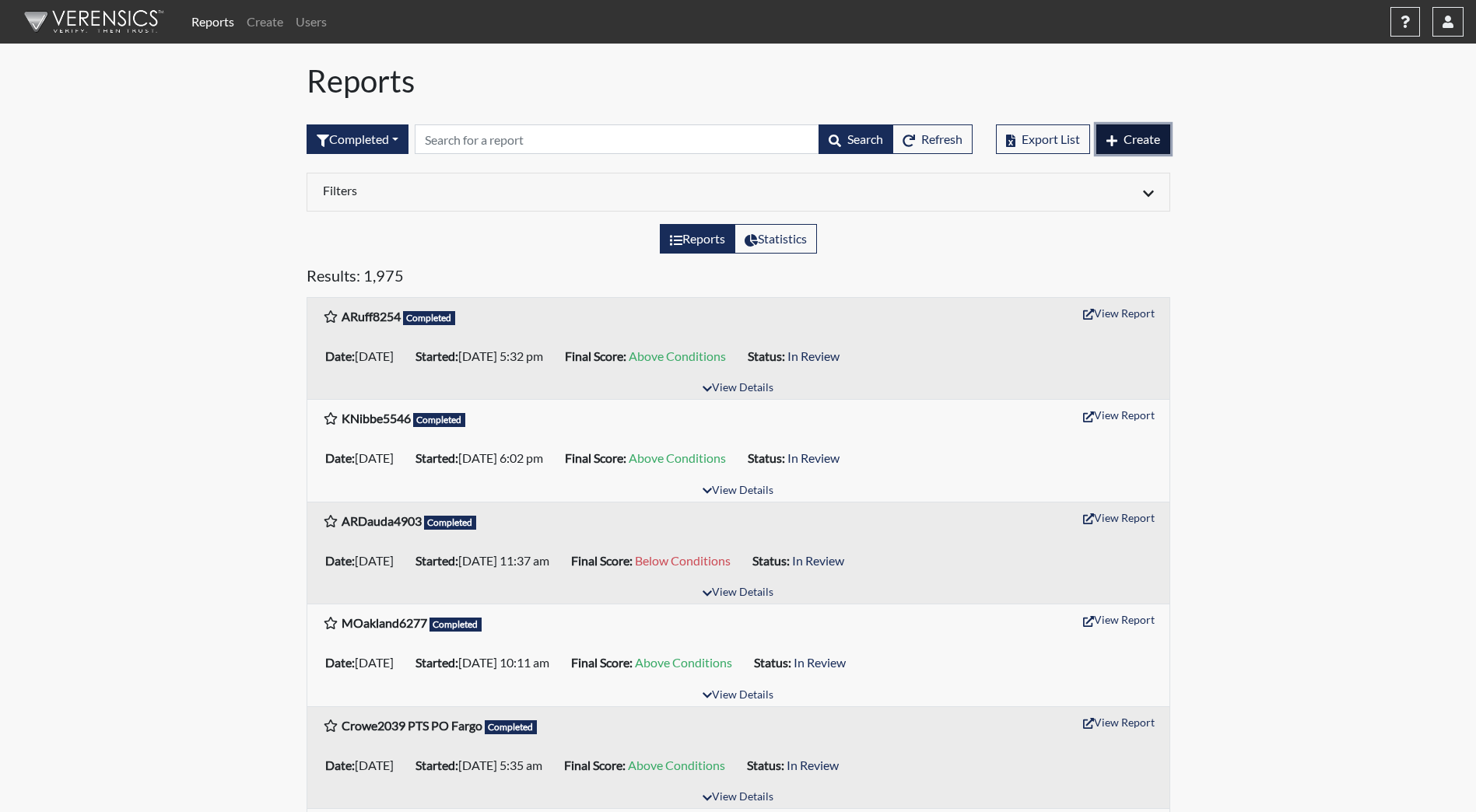
click at [1134, 140] on span "Create" at bounding box center [1141, 139] width 37 height 15
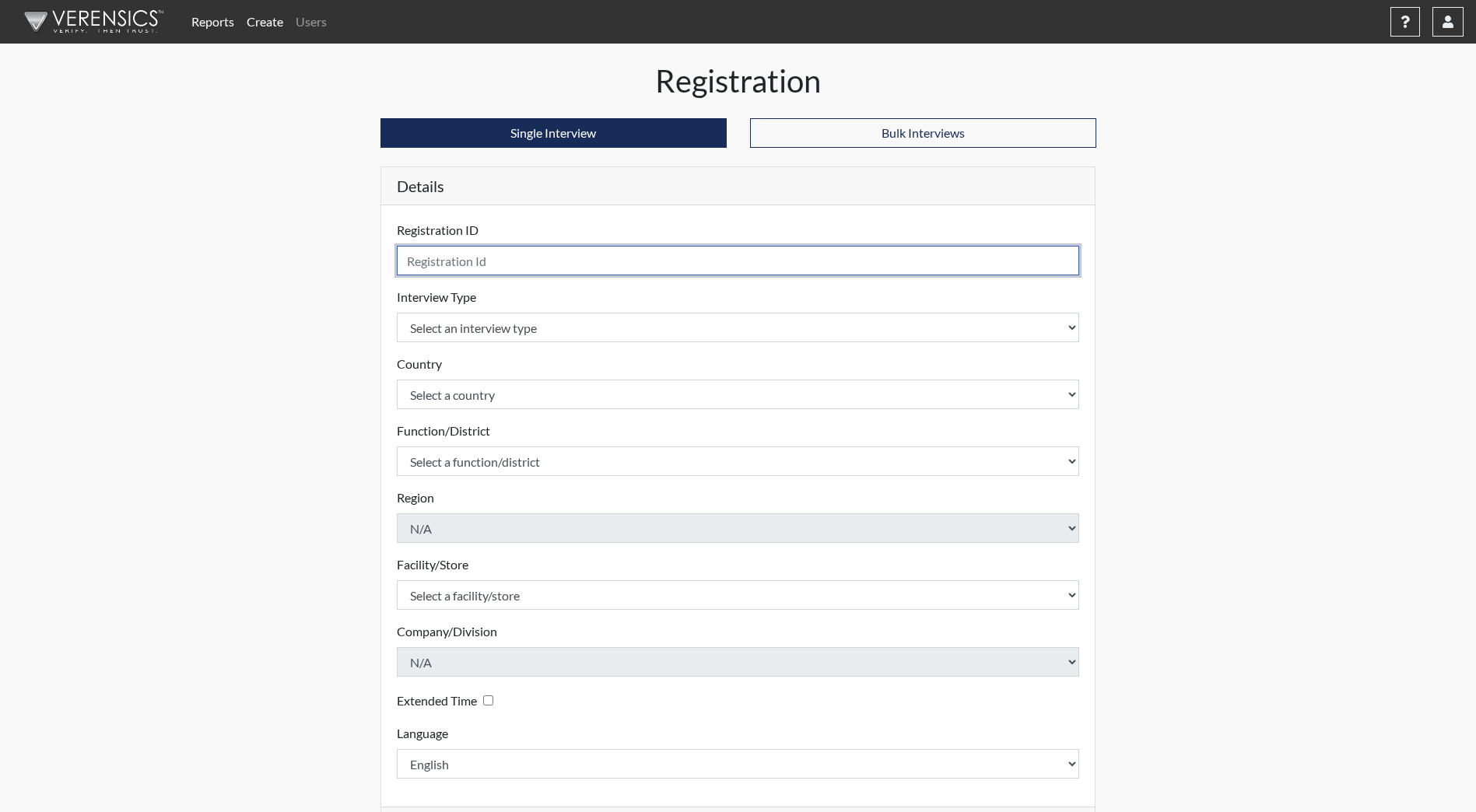
click at [409, 261] on input "text" at bounding box center [739, 261] width 683 height 30
type input "Falcon7062"
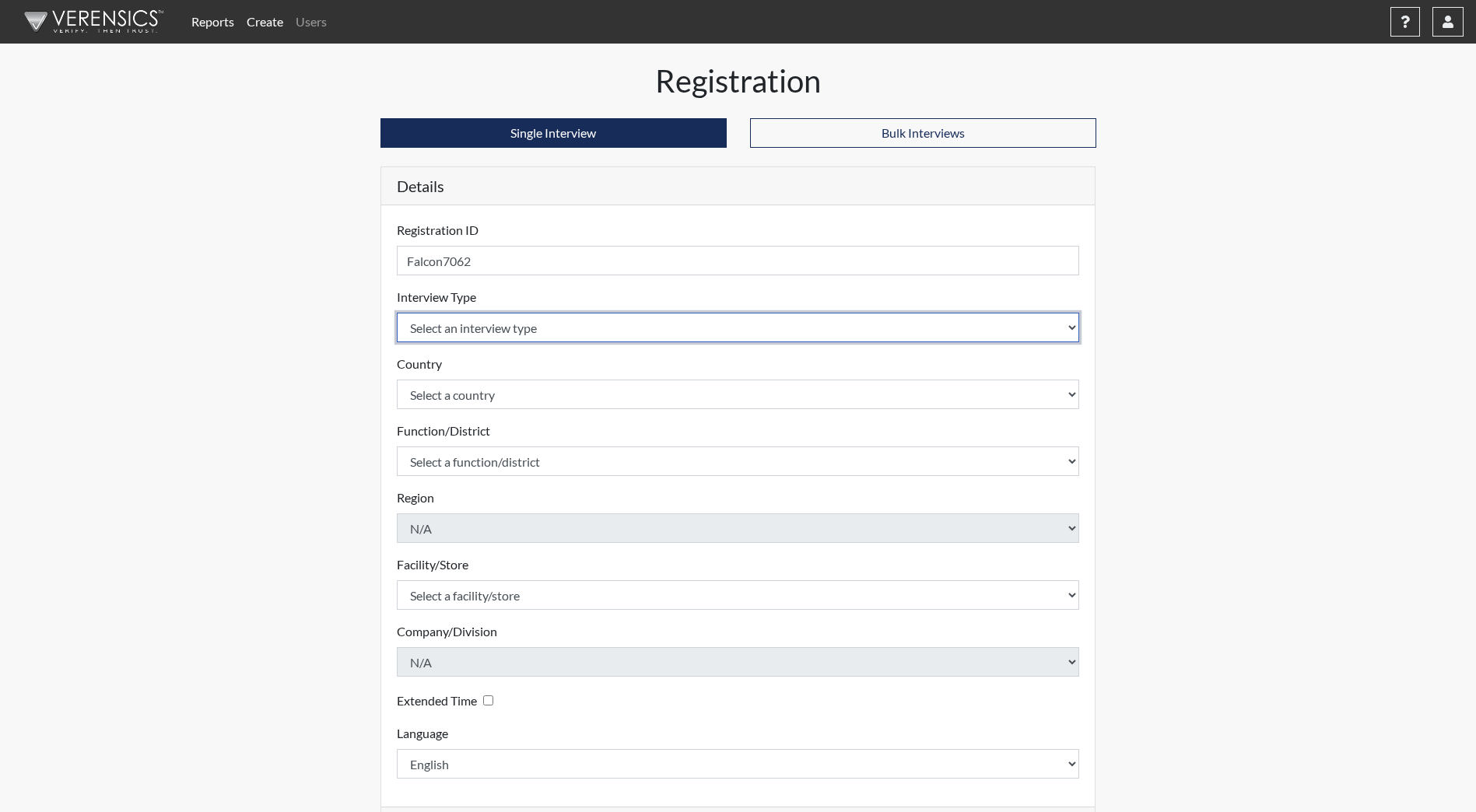
click at [1068, 328] on body "Reports Create Users Help Center × Verensics Best Practices How to successfully…" at bounding box center [738, 406] width 1476 height 812
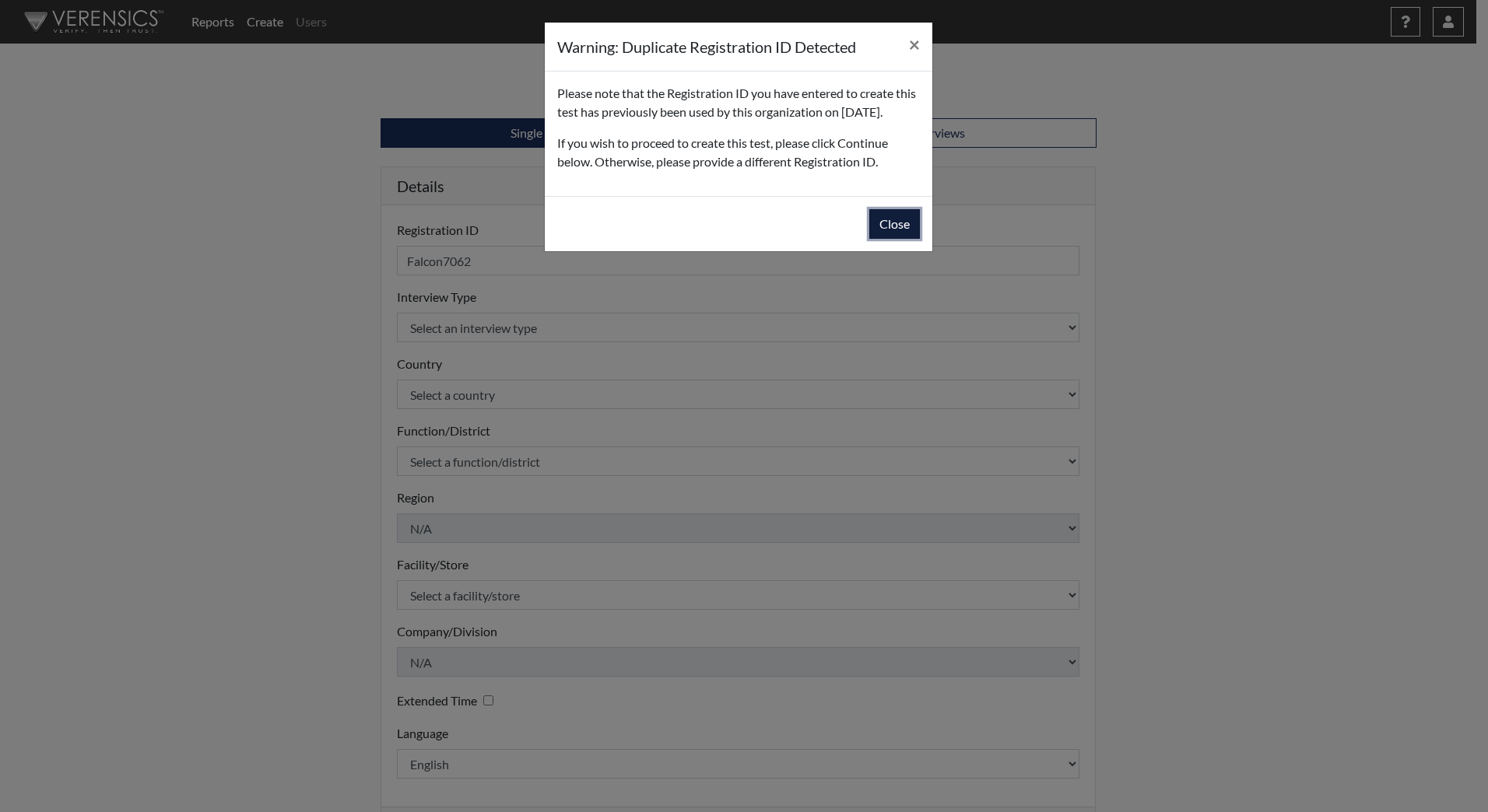
click at [880, 239] on button "Close" at bounding box center [894, 224] width 51 height 30
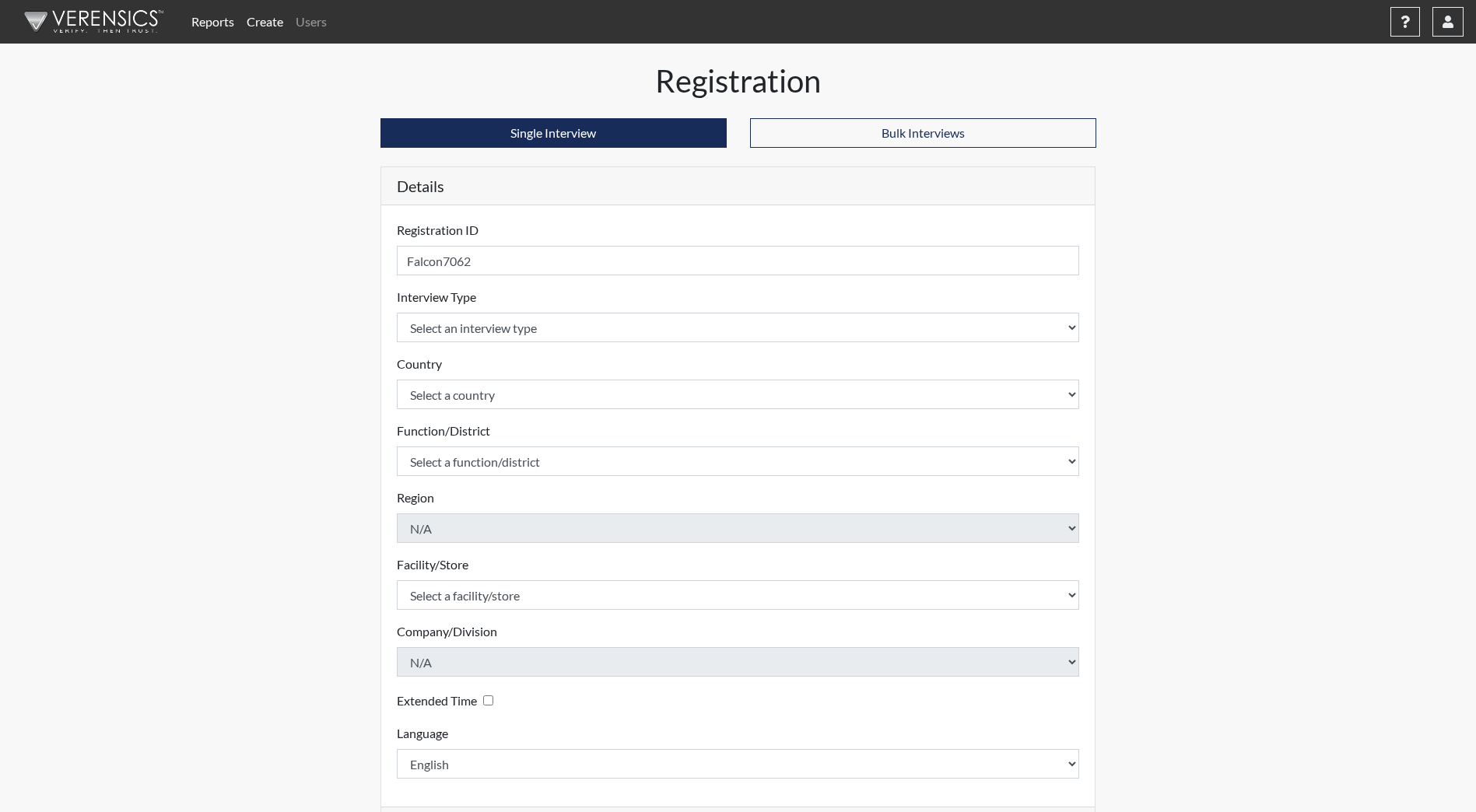
click at [211, 20] on link "Reports" at bounding box center [212, 22] width 55 height 31
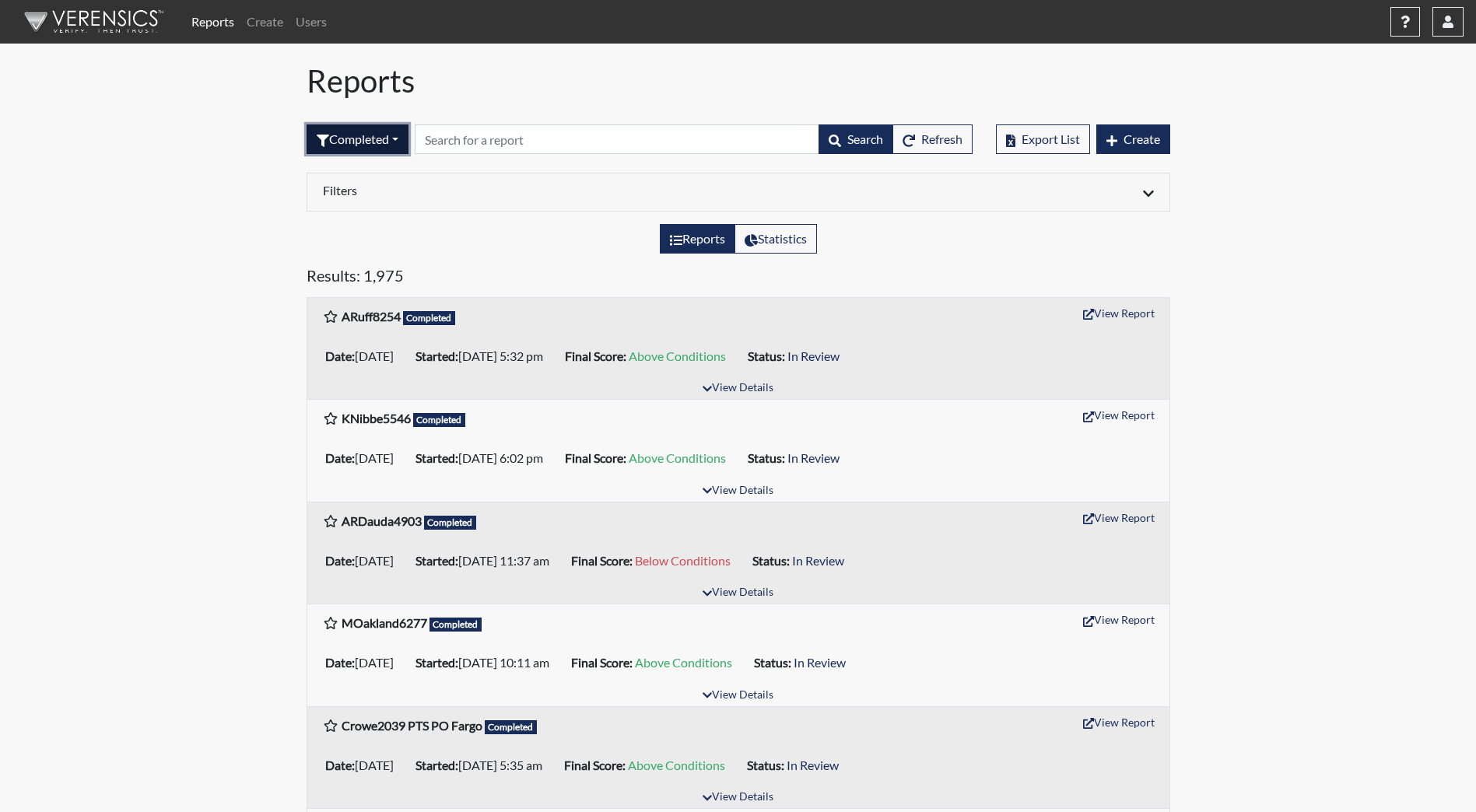
click at [398, 135] on button "Completed" at bounding box center [357, 140] width 102 height 30
click at [375, 197] on button "Created" at bounding box center [369, 200] width 123 height 25
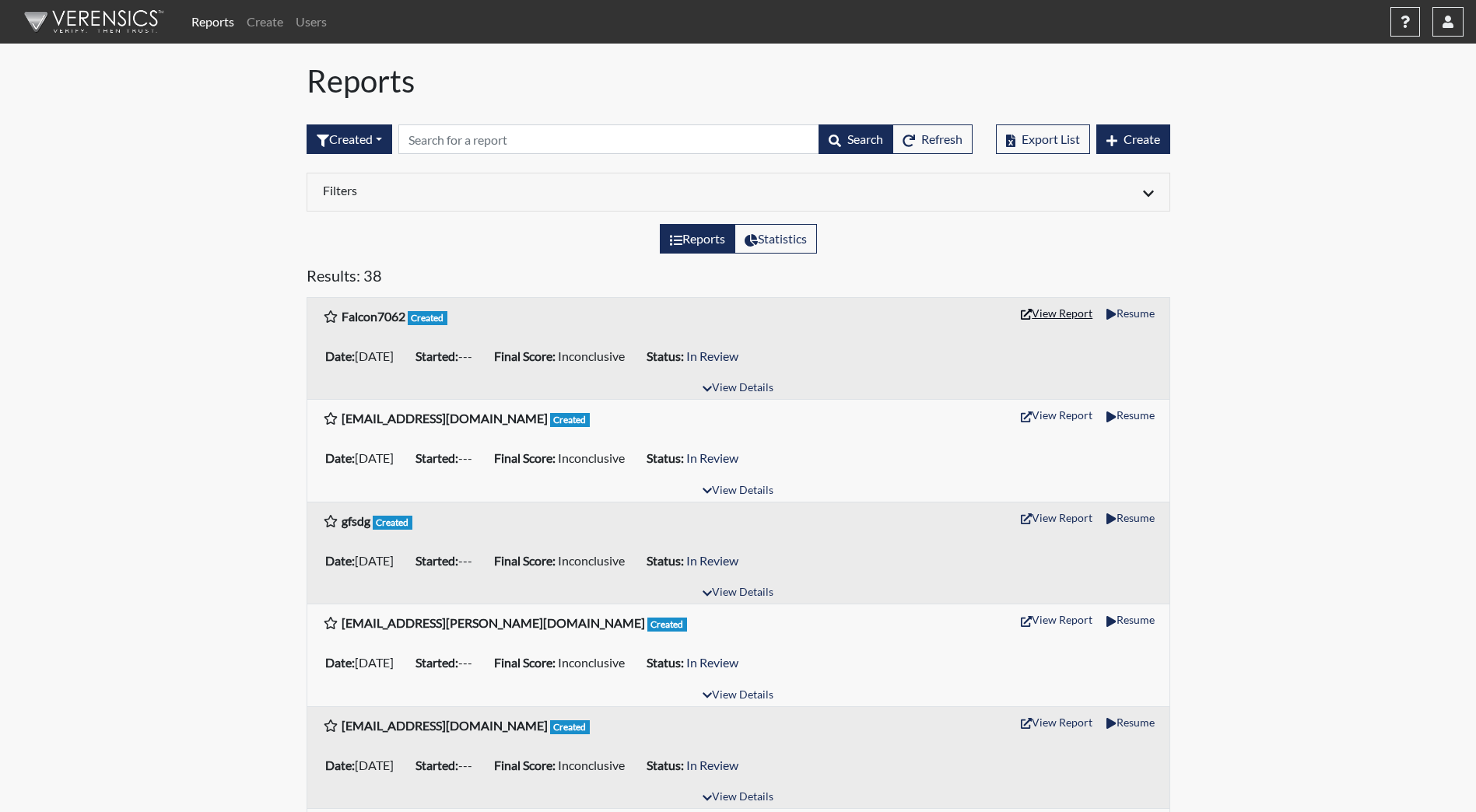
click at [1055, 317] on button "View Report" at bounding box center [1056, 313] width 86 height 24
click at [1138, 137] on span "Create" at bounding box center [1141, 139] width 37 height 15
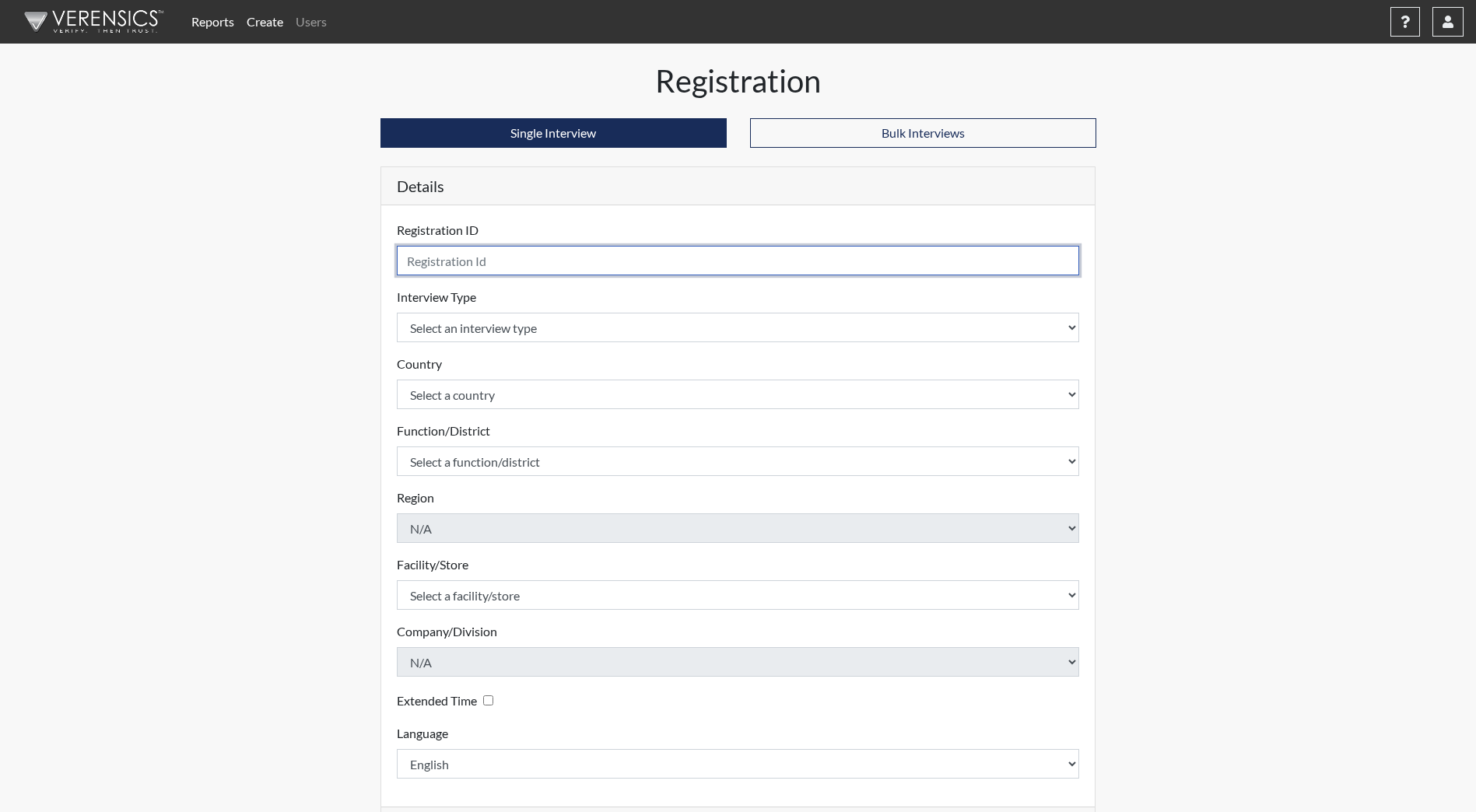
click at [418, 255] on input "text" at bounding box center [739, 261] width 683 height 30
type input "2Falcon7062"
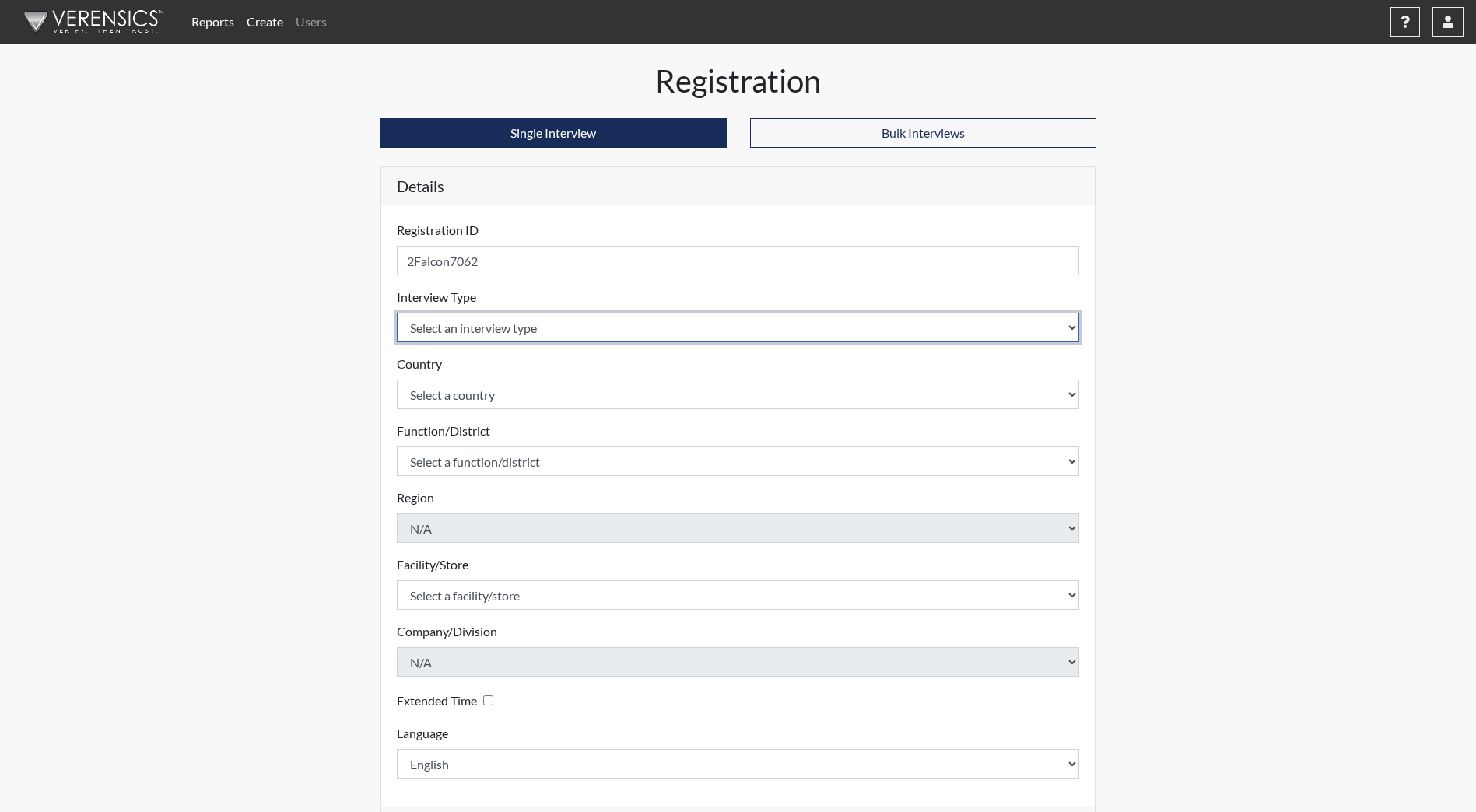
click at [1074, 333] on select "Select an interview type Community Supervision Corrections Pre-Employment Pre-E…" at bounding box center [739, 328] width 683 height 30
select select "ff733e93-e1bf-11ea-9c9f-0eff0cf7eb8f"
click at [397, 313] on select "Select an interview type Community Supervision Corrections Pre-Employment Pre-E…" at bounding box center [739, 328] width 683 height 30
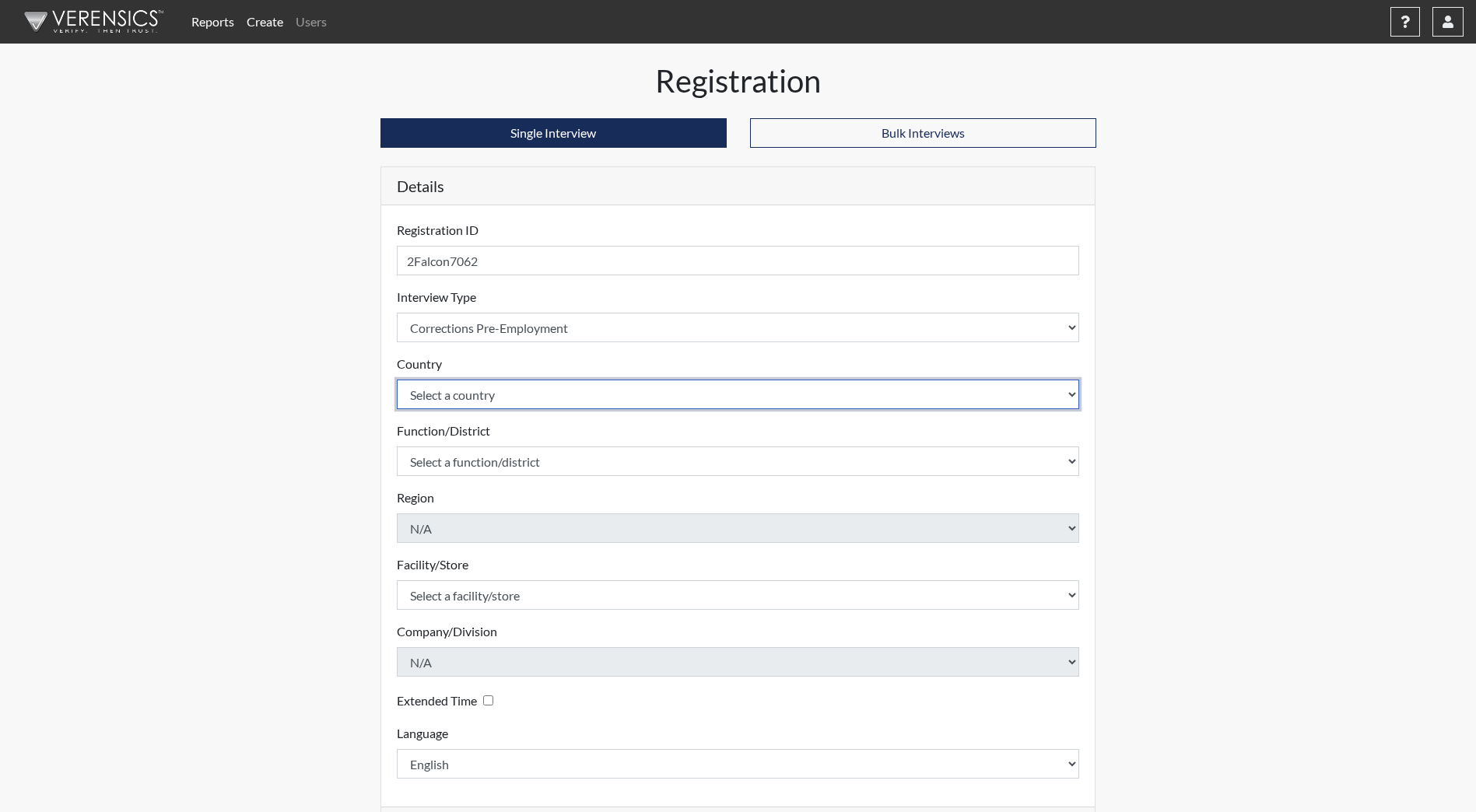
click at [1070, 391] on select "Select a country United States Mexico" at bounding box center [739, 395] width 683 height 30
select select "united-states-of-america"
click at [397, 380] on select "Select a country United States Mexico" at bounding box center [739, 395] width 683 height 30
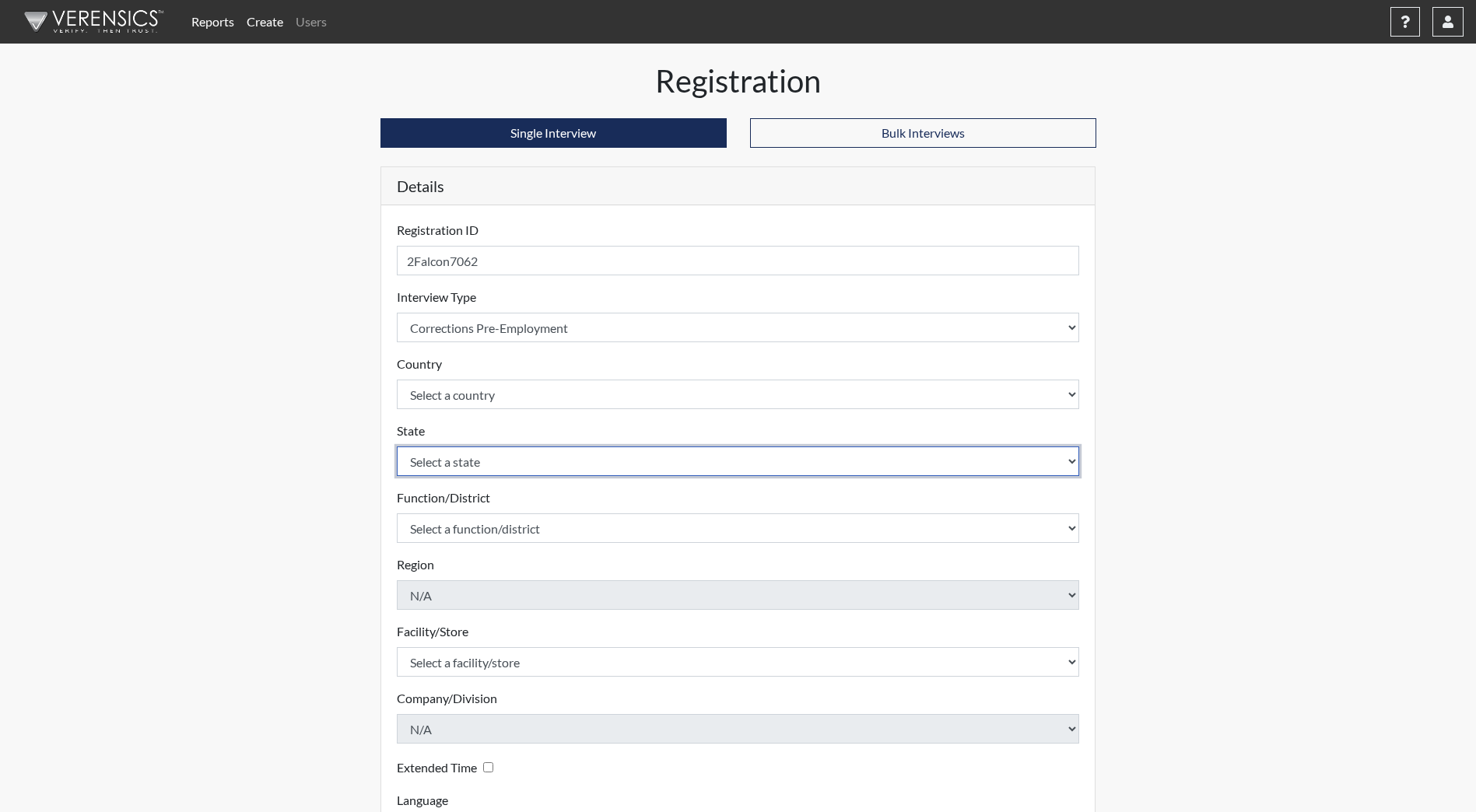
click at [1069, 464] on select "Select a state Alabama Alaska Arizona Arkansas California Colorado Connecticut …" at bounding box center [739, 461] width 683 height 30
select select "ND"
click at [397, 446] on select "Select a state Alabama Alaska Arizona Arkansas California Colorado Connecticut …" at bounding box center [739, 461] width 683 height 30
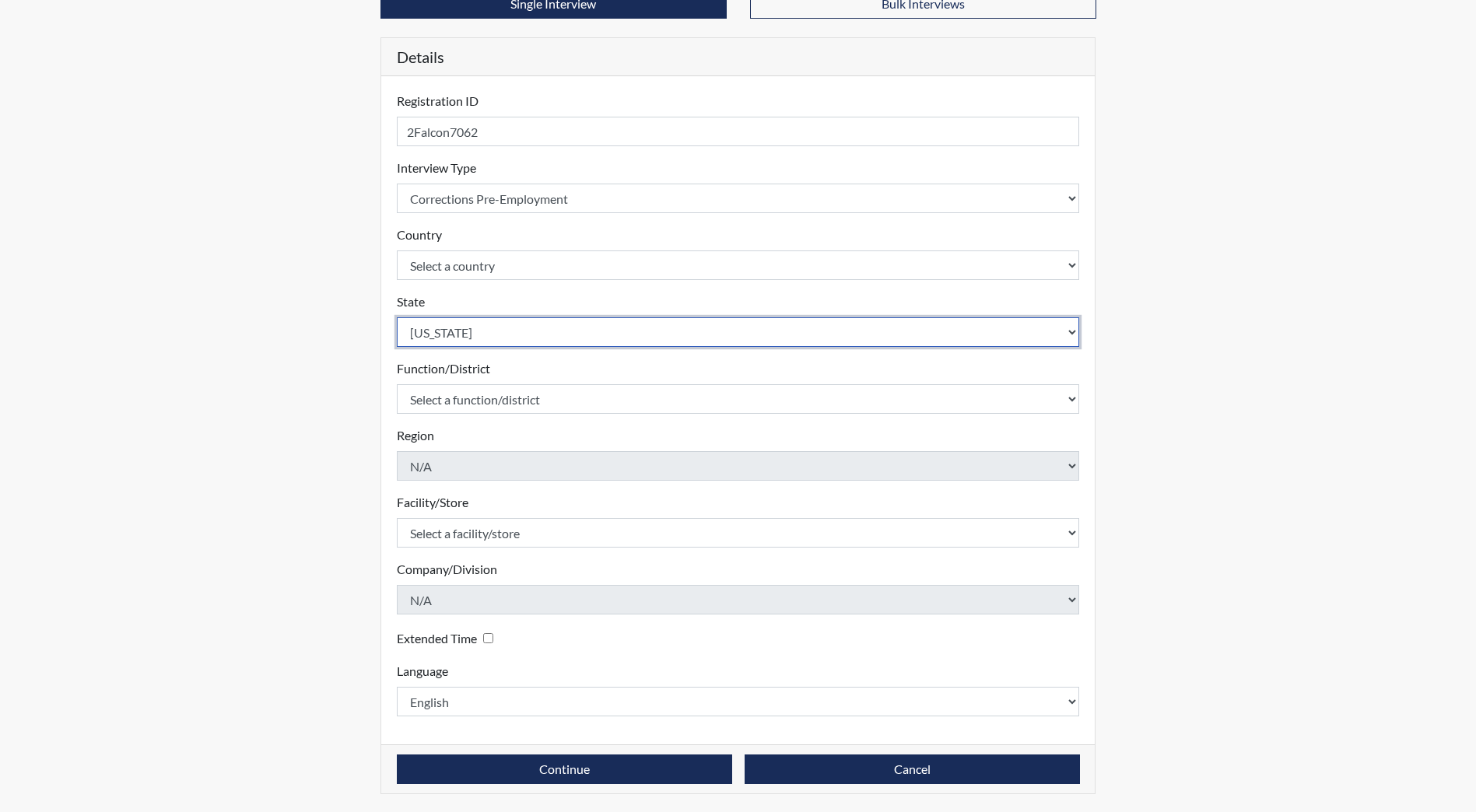
scroll to position [130, 0]
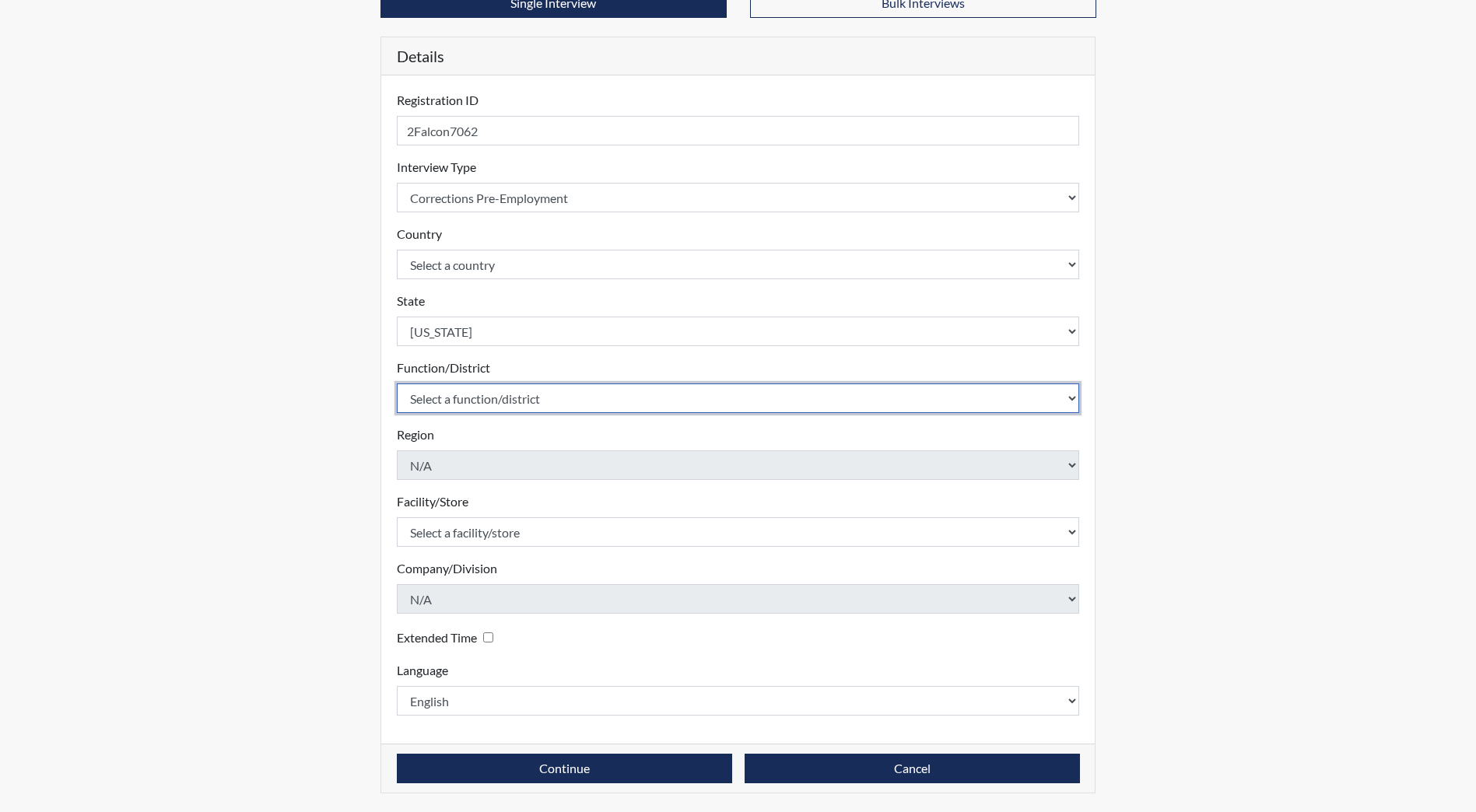
click at [1070, 401] on select "Select a function/district Central Office/530 DJS Community/224 HRCC/516 JRCC/5…" at bounding box center [739, 399] width 683 height 30
select select "a7ca7036-6a2b-4e97-a233-c3b05bd4b14f"
click at [397, 384] on select "Select a function/district Central Office/530 DJS Community/224 HRCC/516 JRCC/5…" at bounding box center [739, 399] width 683 height 30
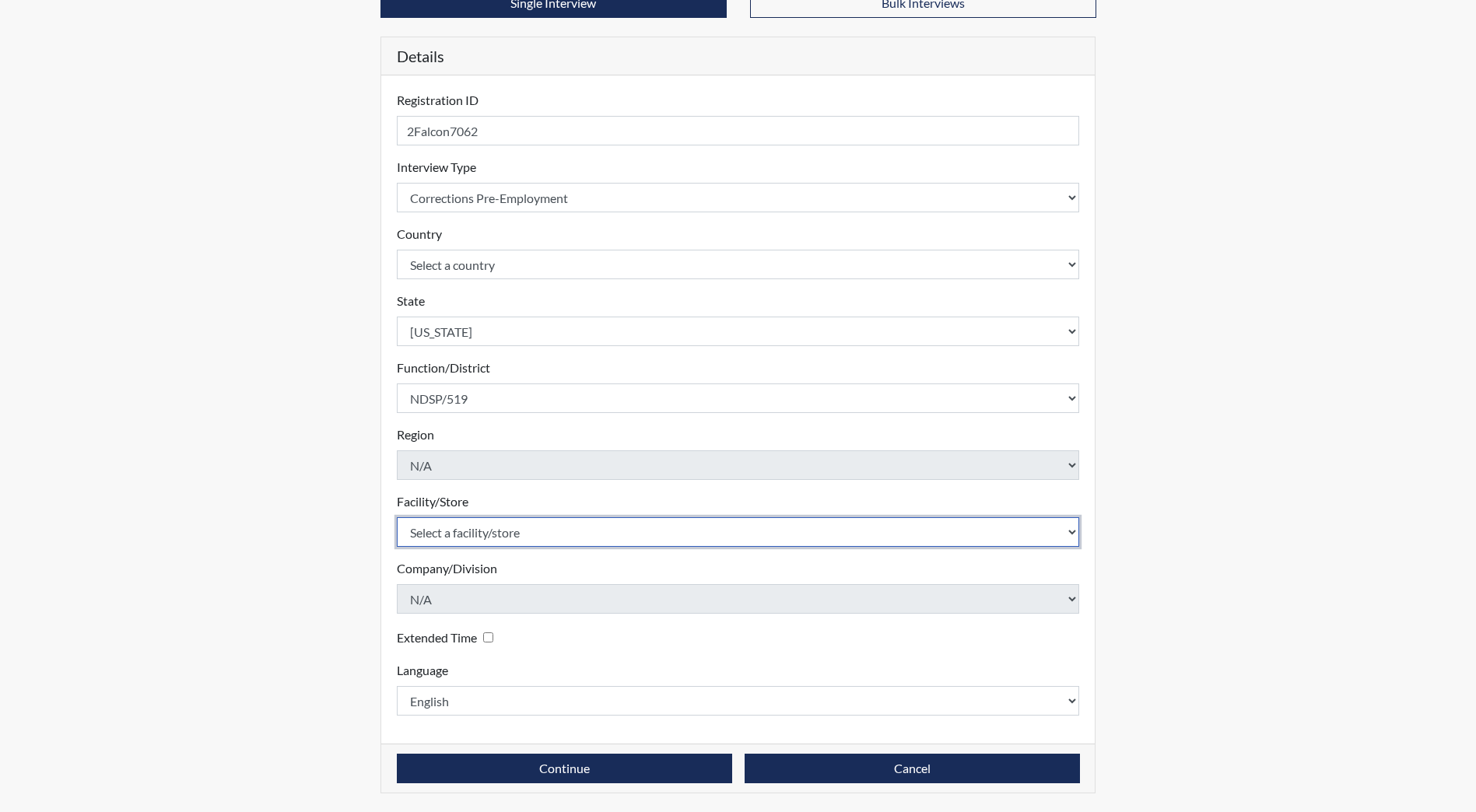
click at [1070, 533] on select "Select a facility/store Heart River Correctional Center James River Correctiona…" at bounding box center [739, 532] width 683 height 30
select select "9ad80f10-9d54-489d-9e80-c3e4d98d9990"
click at [397, 517] on select "Select a facility/store Heart River Correctional Center James River Correctiona…" at bounding box center [739, 532] width 683 height 30
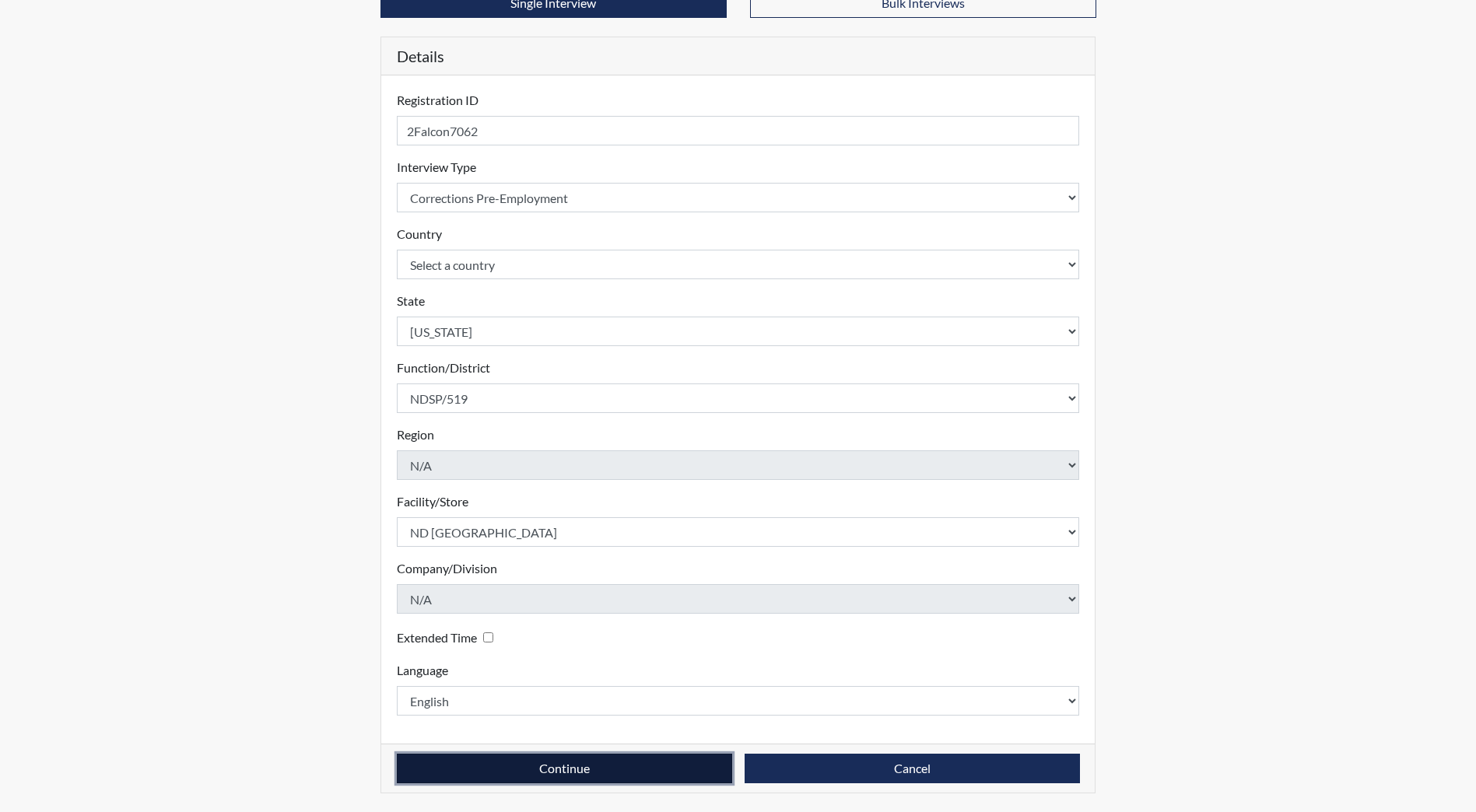
click at [672, 760] on button "Continue" at bounding box center [565, 768] width 335 height 30
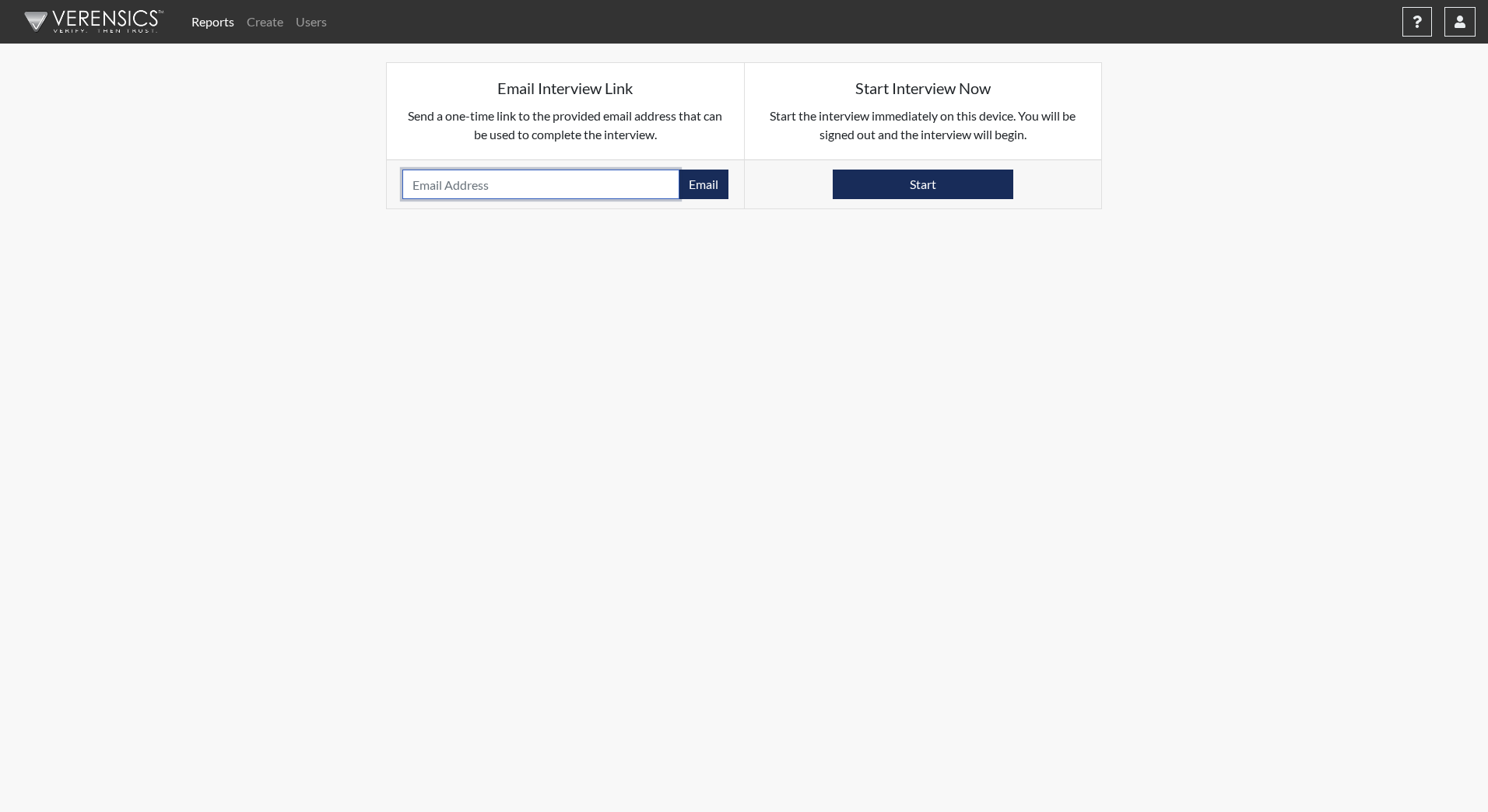
click at [449, 186] on input "email" at bounding box center [541, 184] width 277 height 30
type input "jorfalcon@nd.gov"
click at [717, 185] on button "Email" at bounding box center [704, 184] width 50 height 30
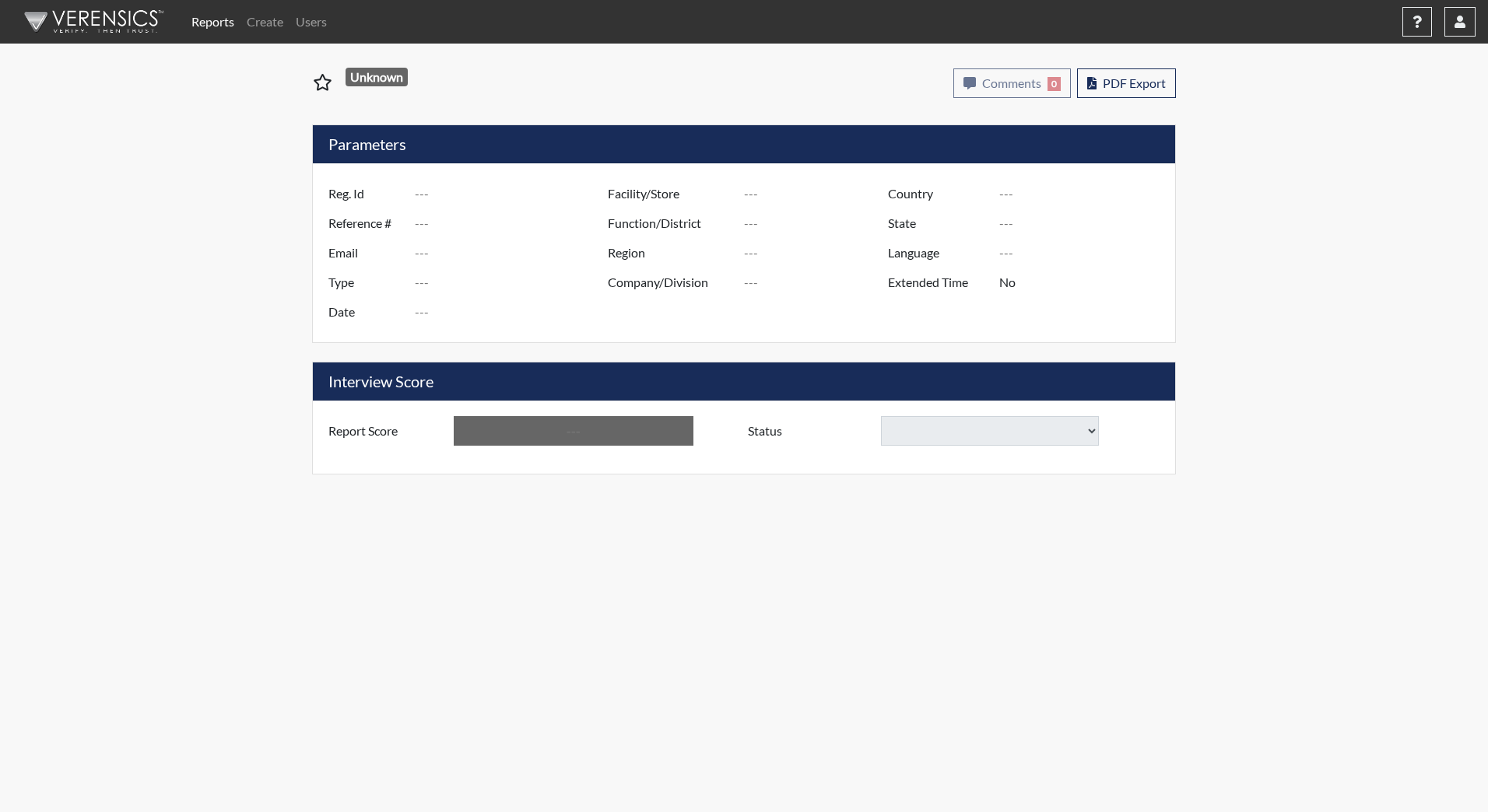
type input "Falcon7062"
type input "51453"
type input "[EMAIL_ADDRESS][DOMAIN_NAME]"
type input "Corrections Pre-Employment"
type input "Sep 24, 2025"
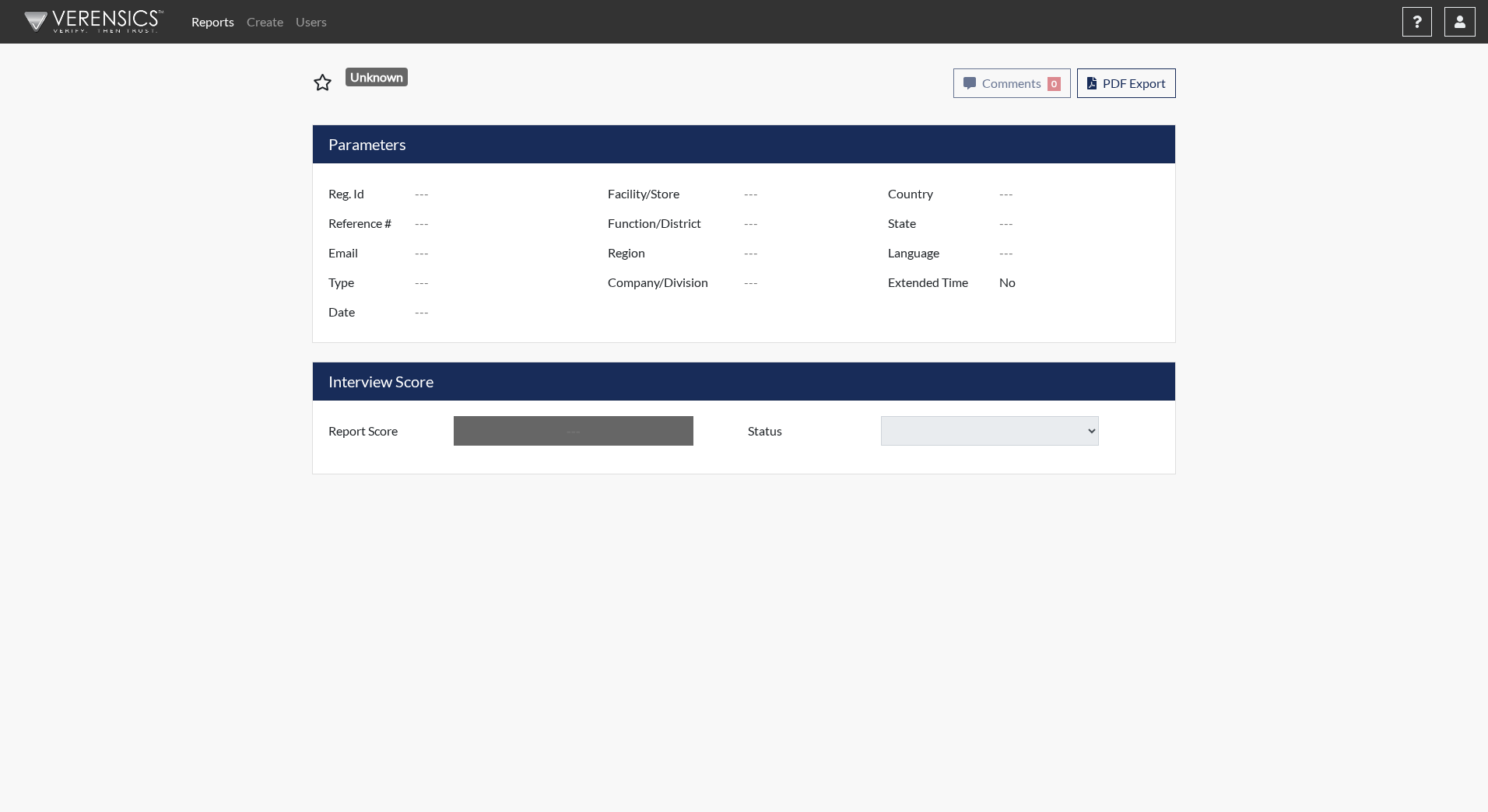
type input "[GEOGRAPHIC_DATA]"
type input "[US_STATE]"
type input "English"
type input "Inconclusive"
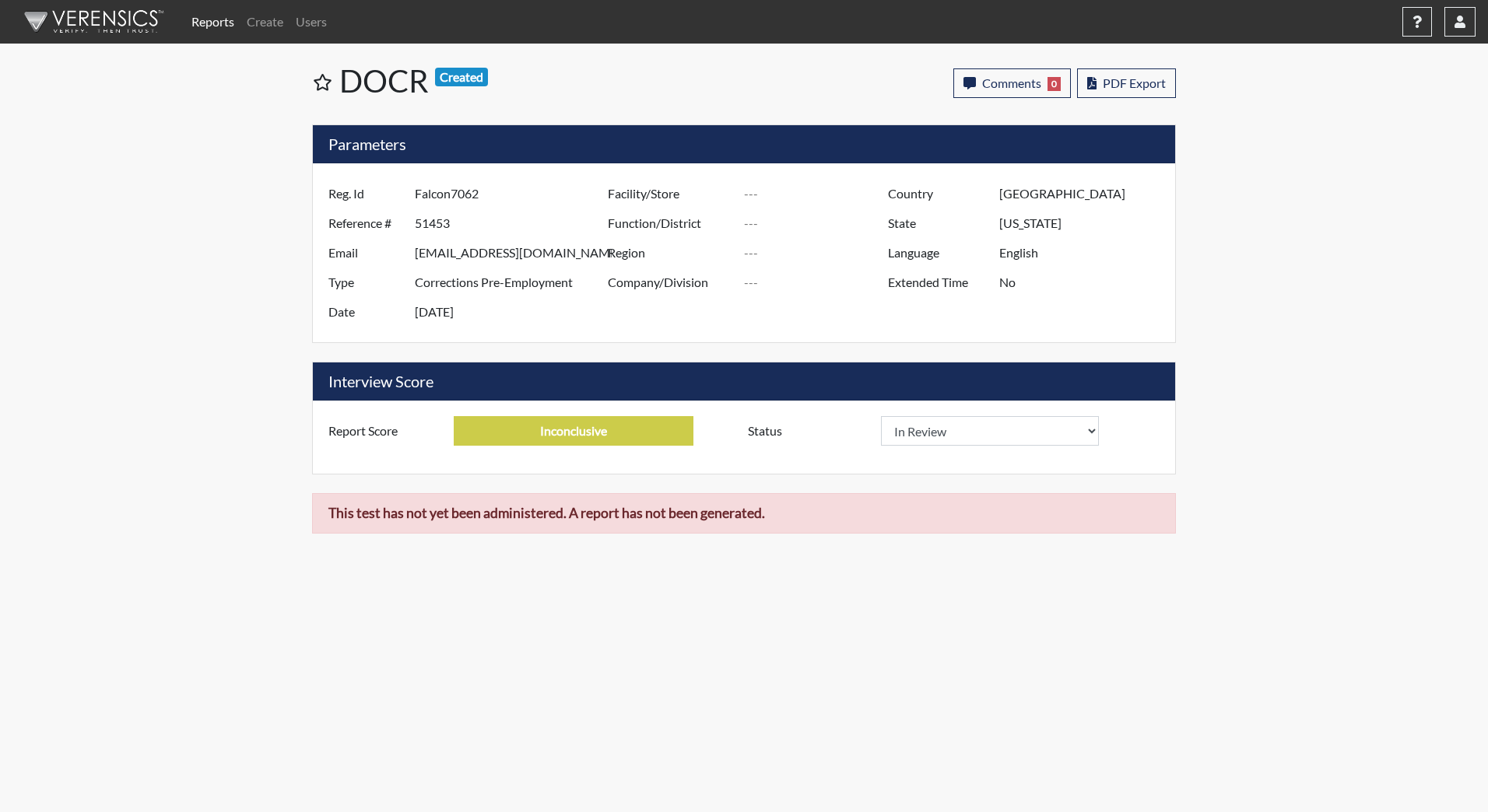
click at [218, 23] on link "Reports" at bounding box center [212, 22] width 55 height 31
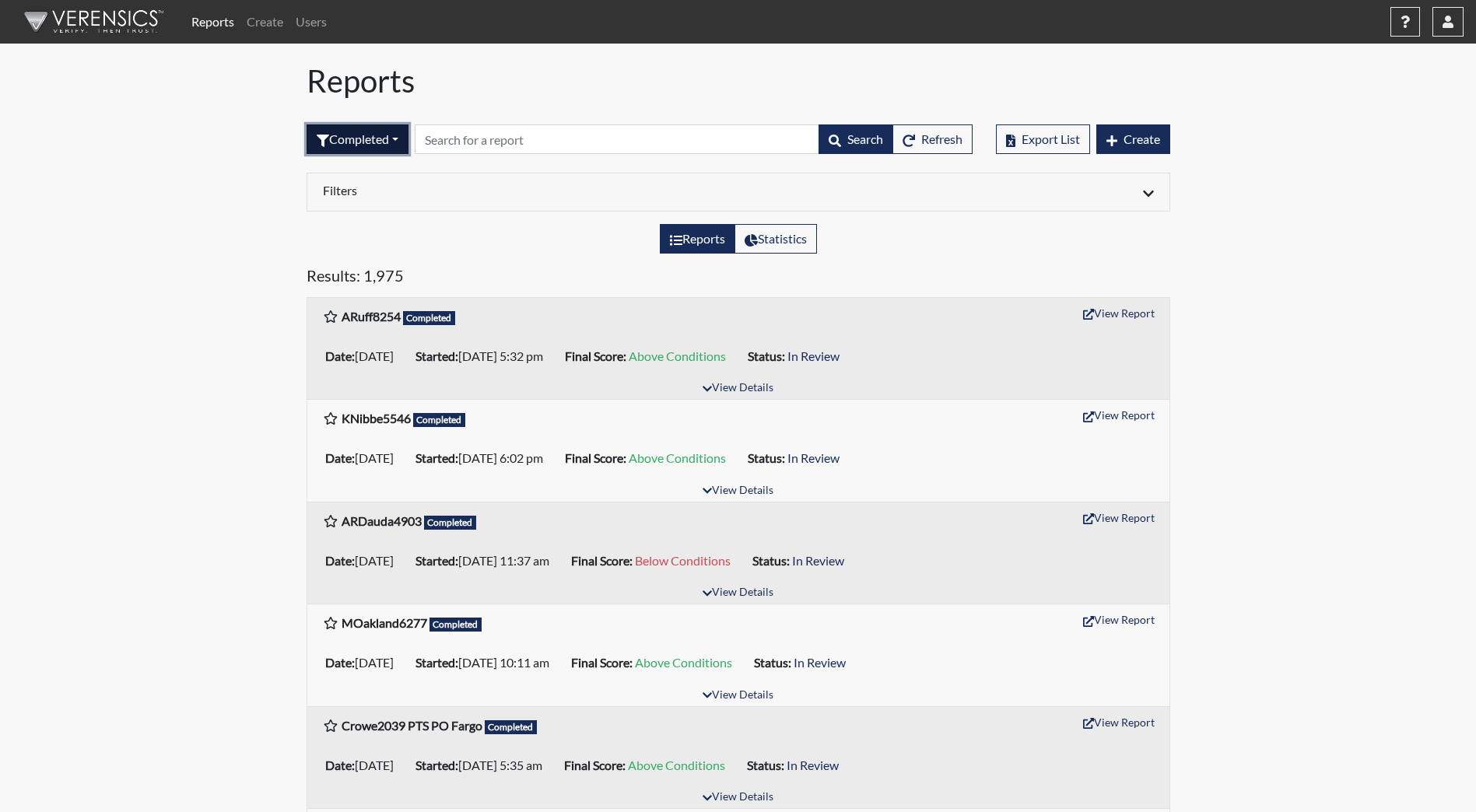
click at [409, 135] on button "Completed" at bounding box center [357, 140] width 102 height 30
click at [367, 190] on button "Created" at bounding box center [369, 200] width 123 height 25
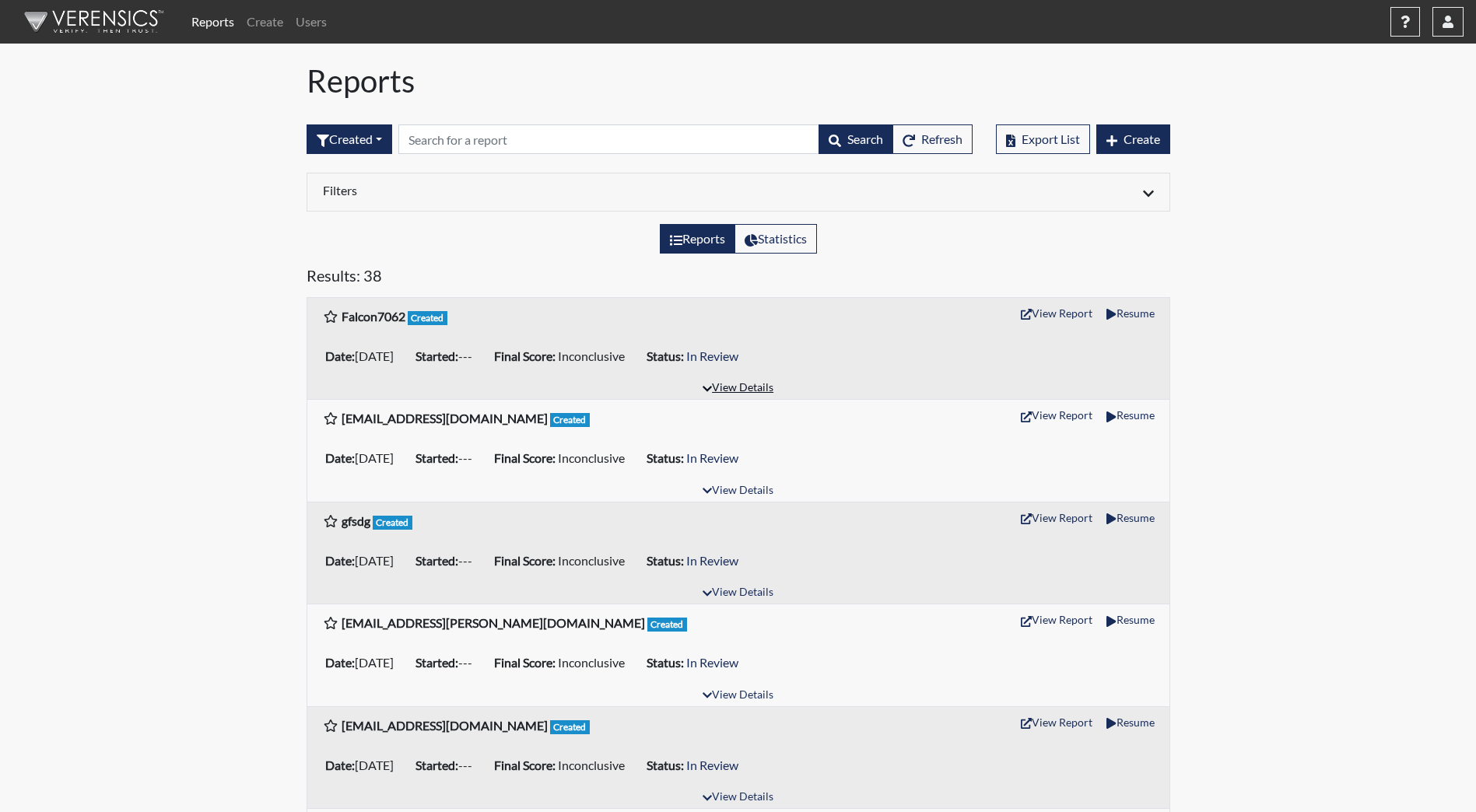
click at [754, 386] on button "View Details" at bounding box center [738, 388] width 85 height 21
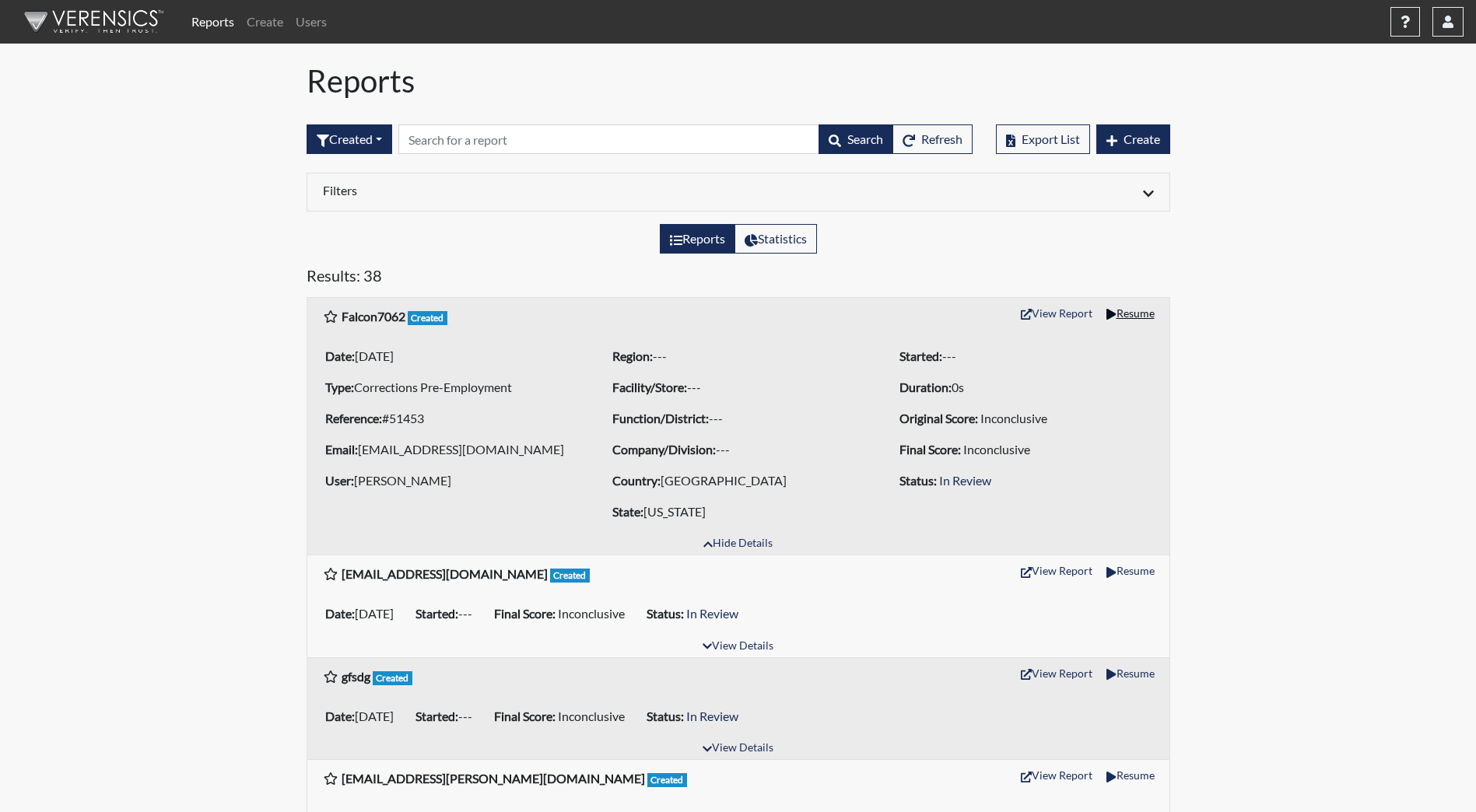
click at [1116, 314] on button "Resume" at bounding box center [1130, 313] width 62 height 24
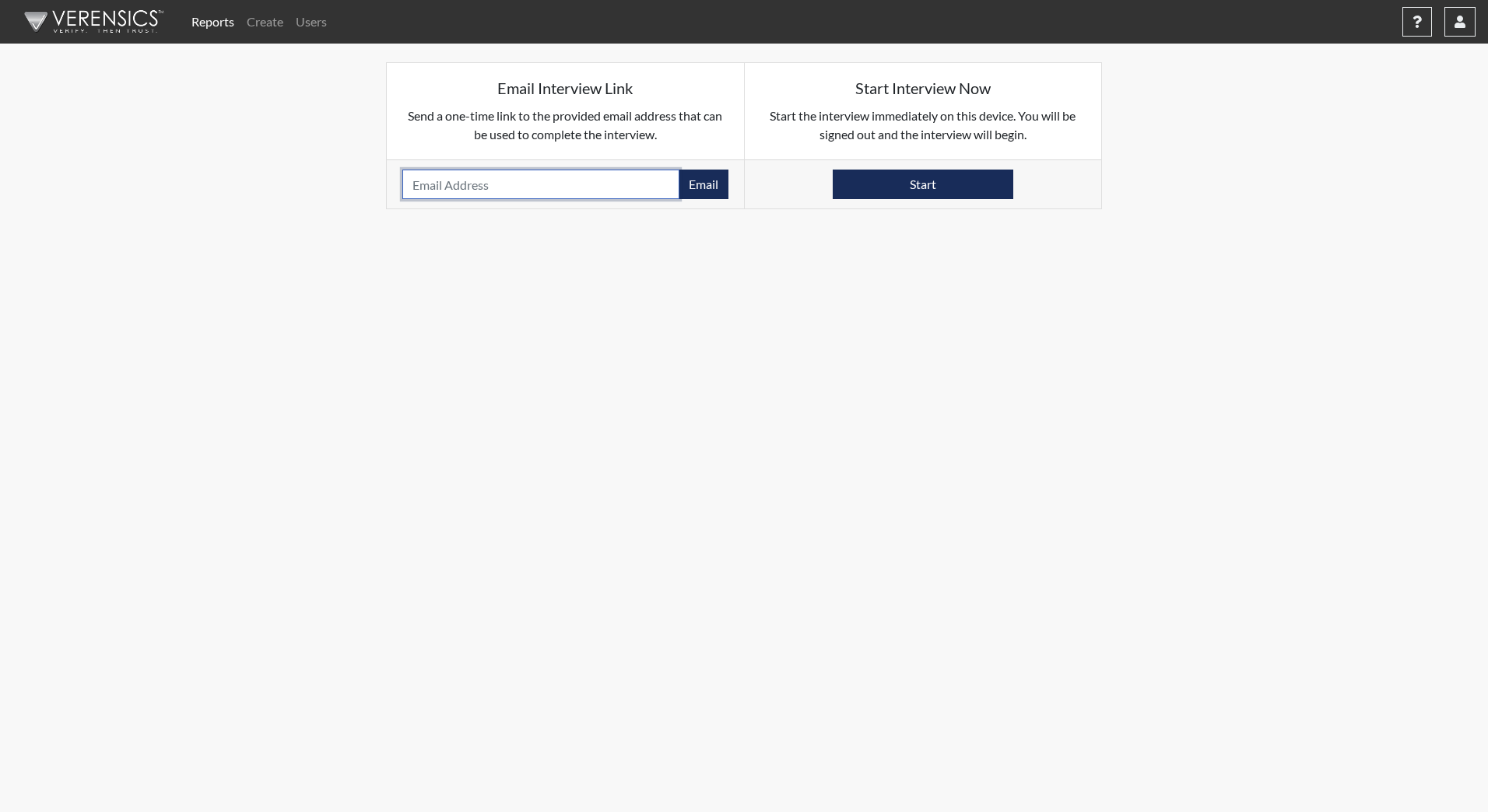
click at [446, 187] on input "email" at bounding box center [541, 184] width 277 height 30
type input "jorfalcon@nd.gov"
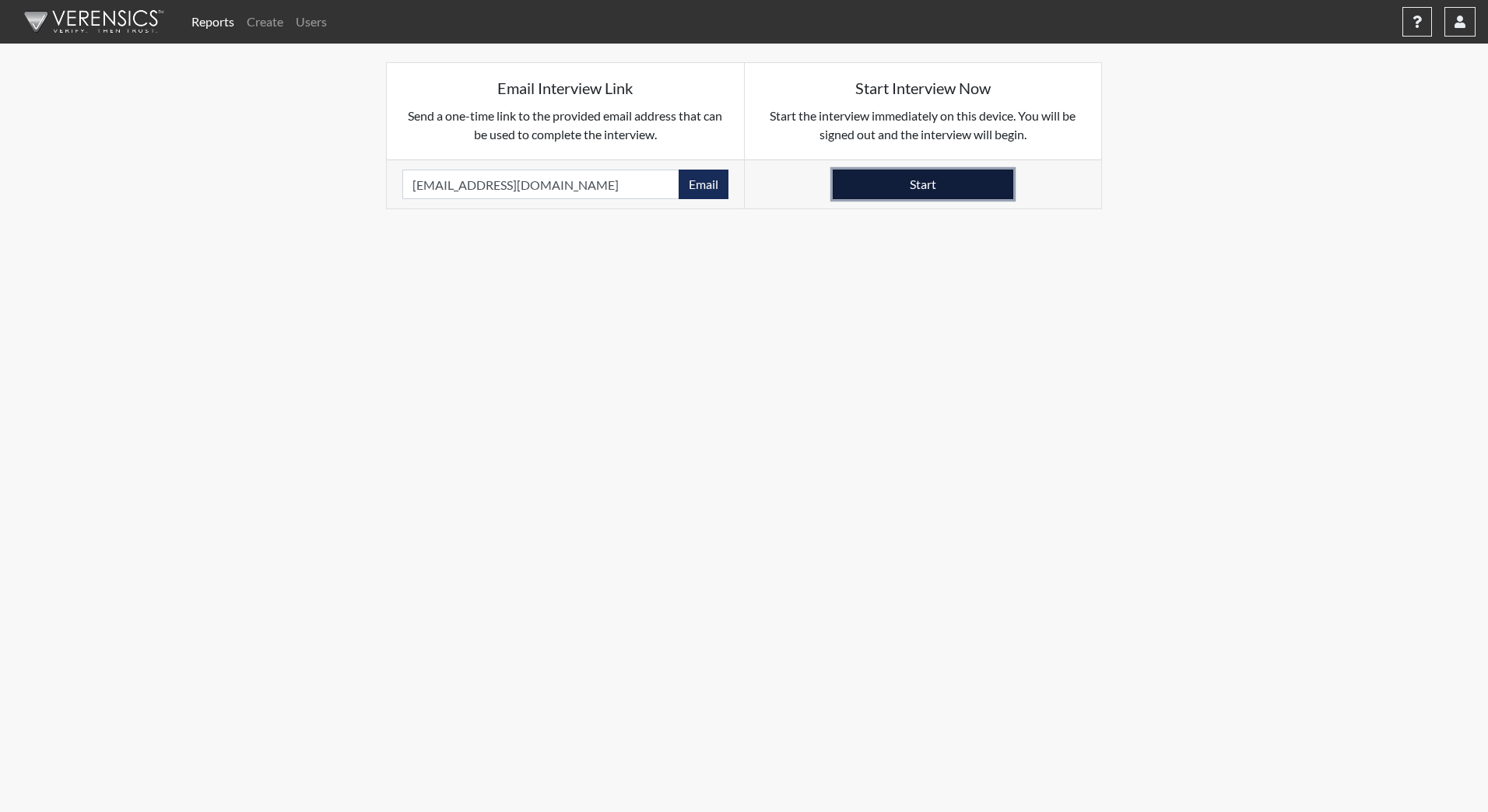
click at [922, 192] on button "Start" at bounding box center [922, 184] width 180 height 30
